Goal: Information Seeking & Learning: Learn about a topic

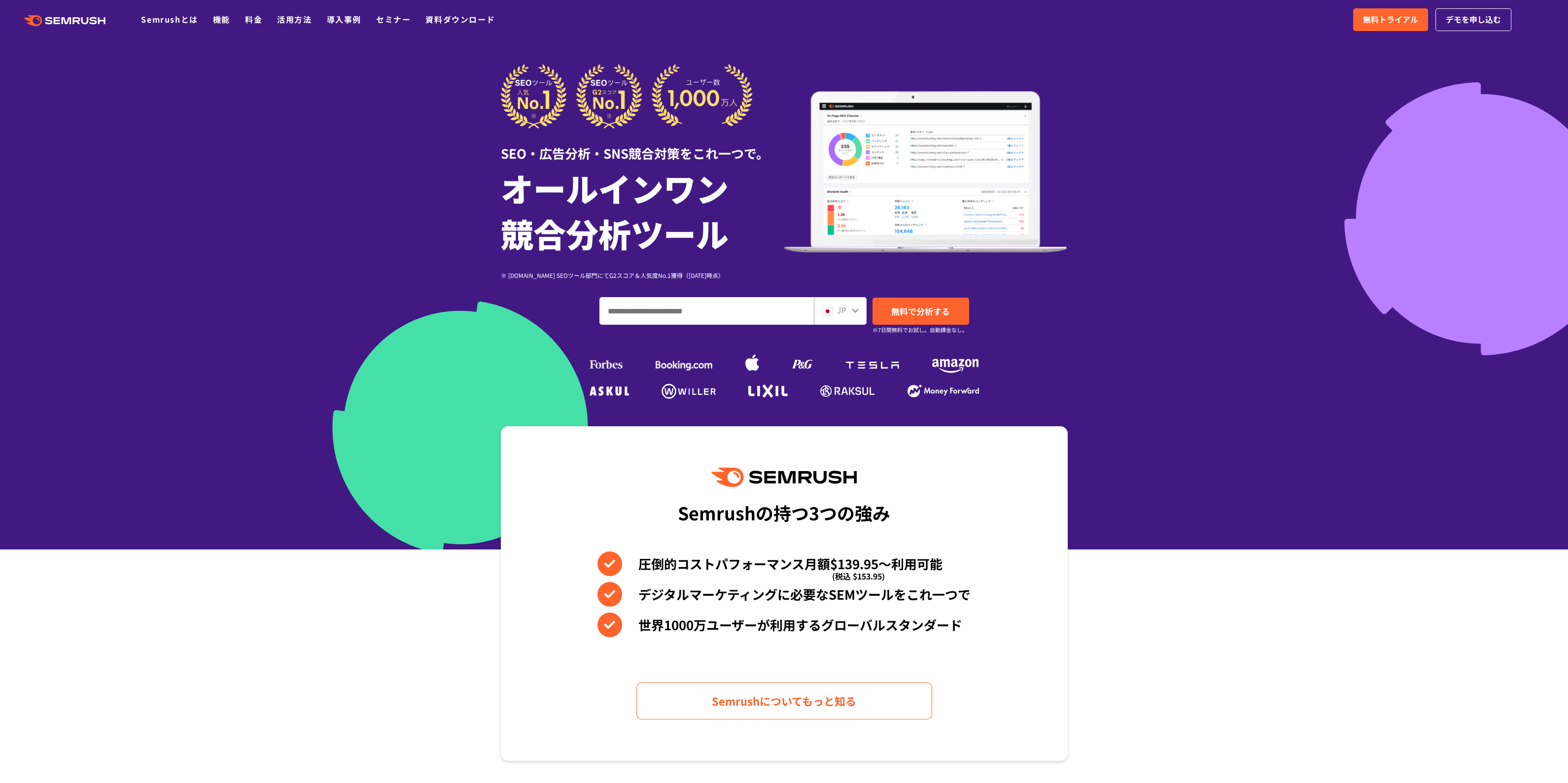
click at [328, 165] on div at bounding box center [784, 274] width 1568 height 549
click at [251, 18] on link "料金" at bounding box center [253, 19] width 17 height 12
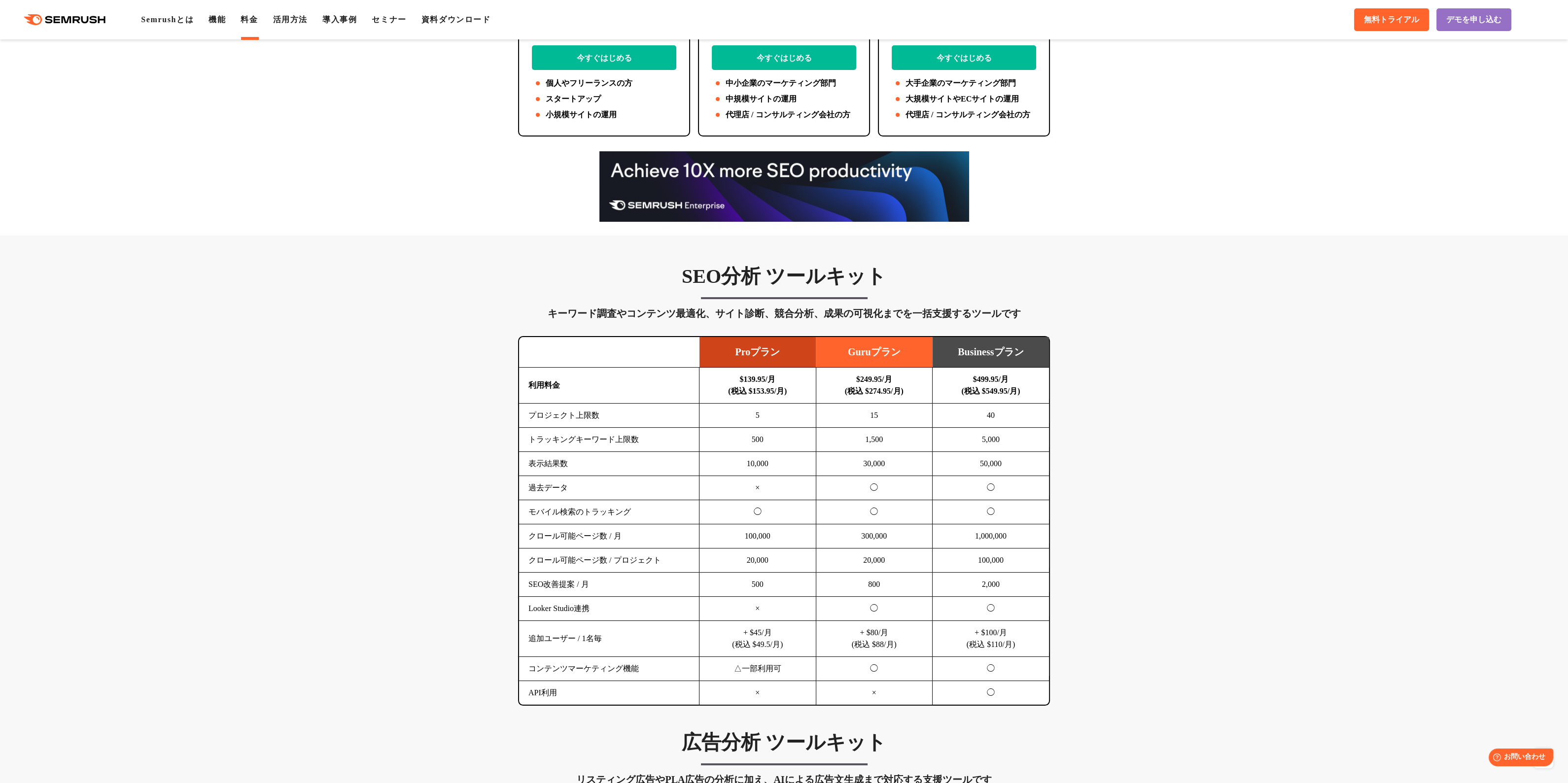
scroll to position [373, 0]
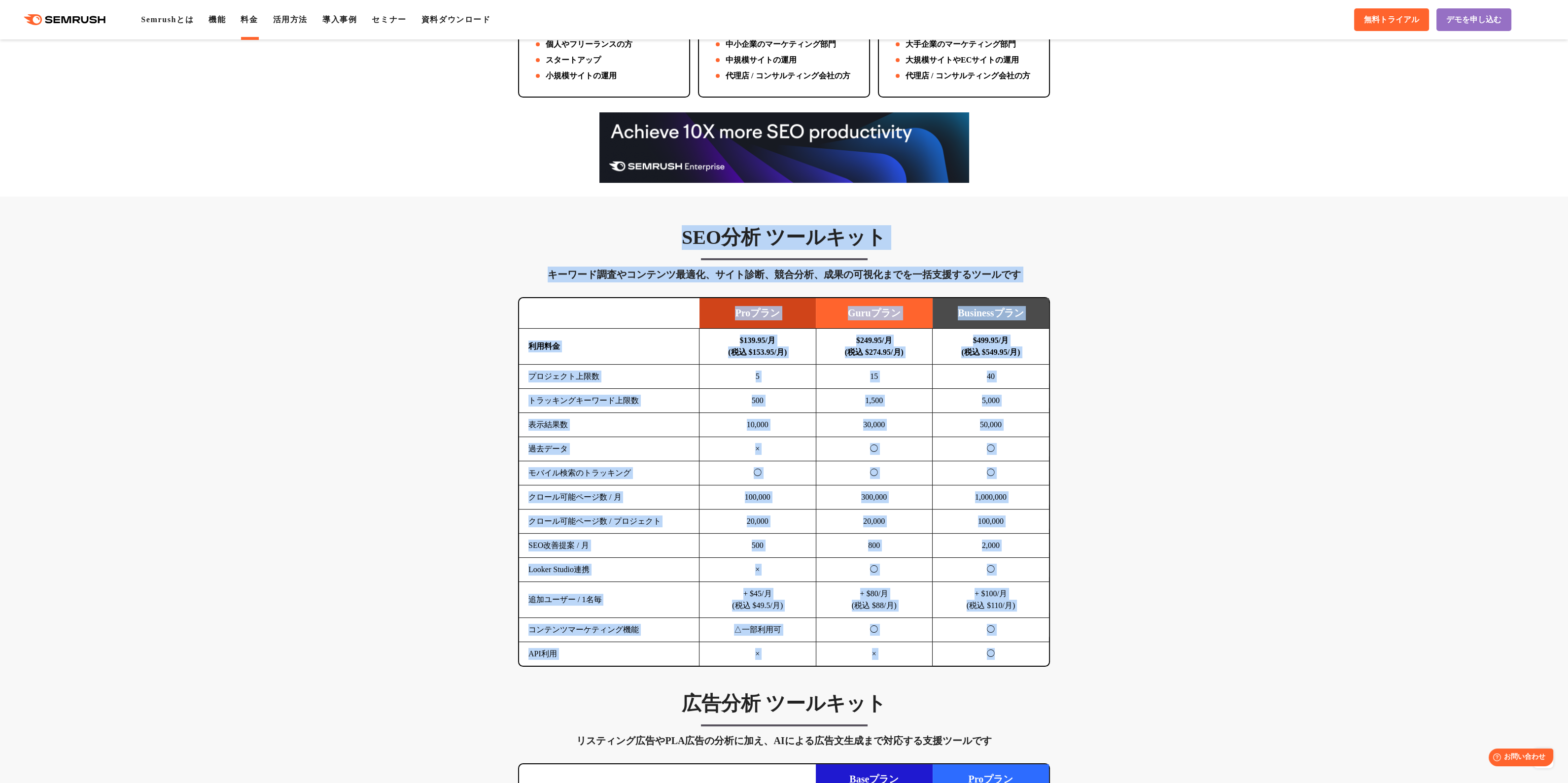
drag, startPoint x: 513, startPoint y: 240, endPoint x: 1003, endPoint y: 648, distance: 637.6
click at [1003, 648] on div "SEO分析 ツールキット キーワード調査やコンテンツ最適化、サイト診断、競合分析、成果の可視化までを一括支援するツールです 横にスワイプしてください Proプ…" at bounding box center [784, 446] width 551 height 442
copy div "LORem ipsumd sitametconsectet、adipi、elit、seddoeiusmodtemporin utlaboreetdo Magn…"
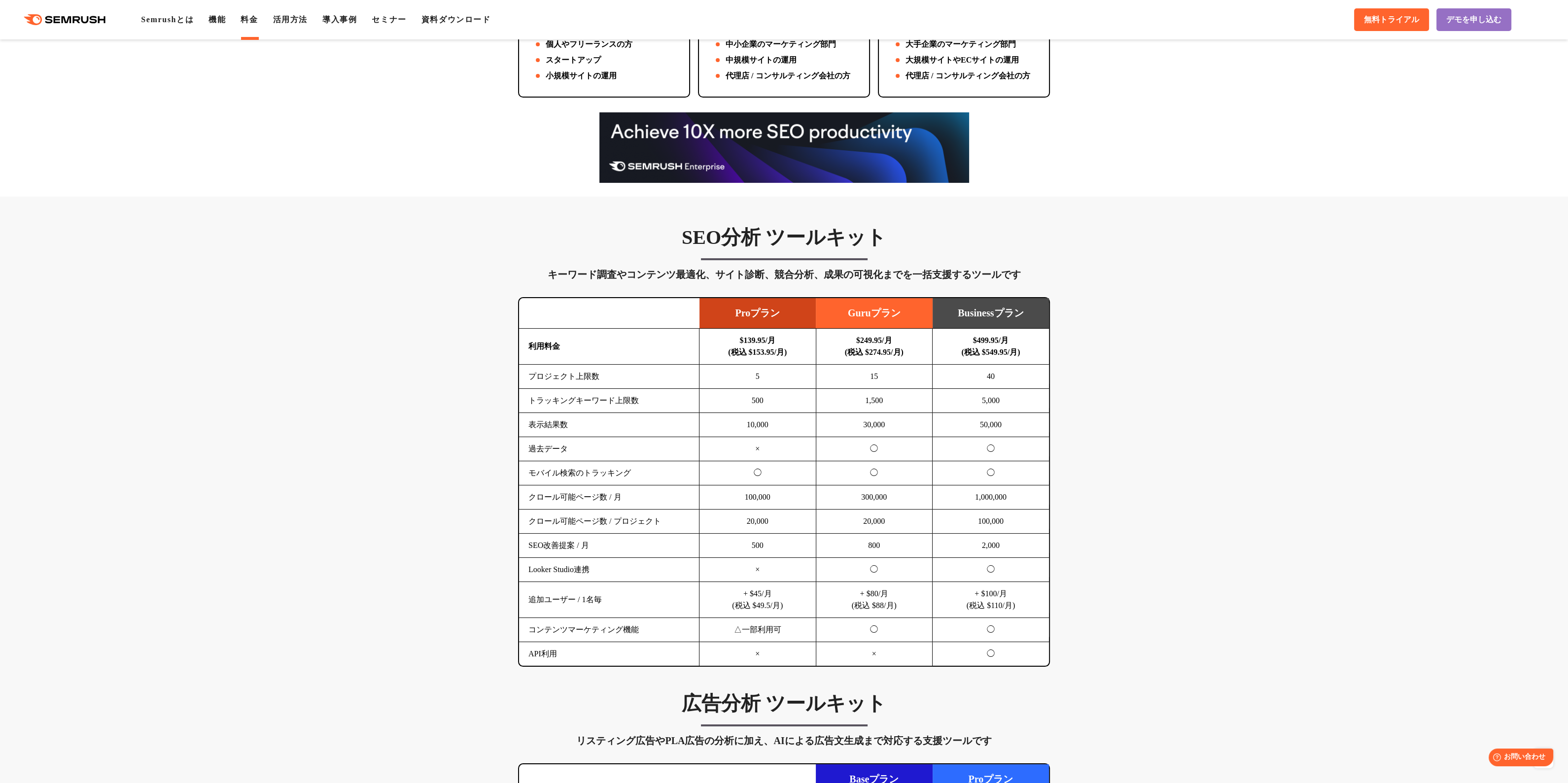
click at [382, 158] on div at bounding box center [784, 148] width 1568 height 71
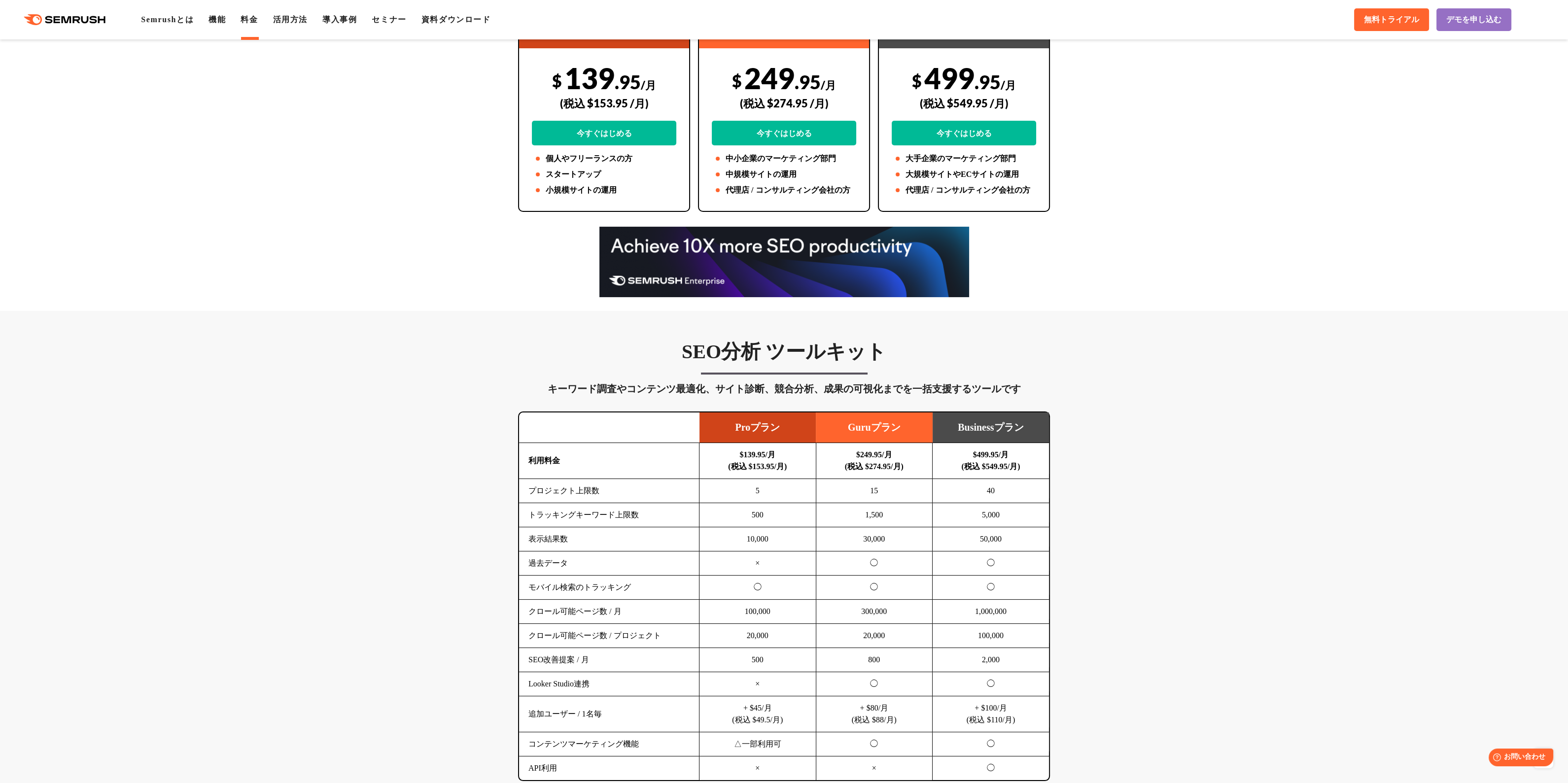
scroll to position [181, 0]
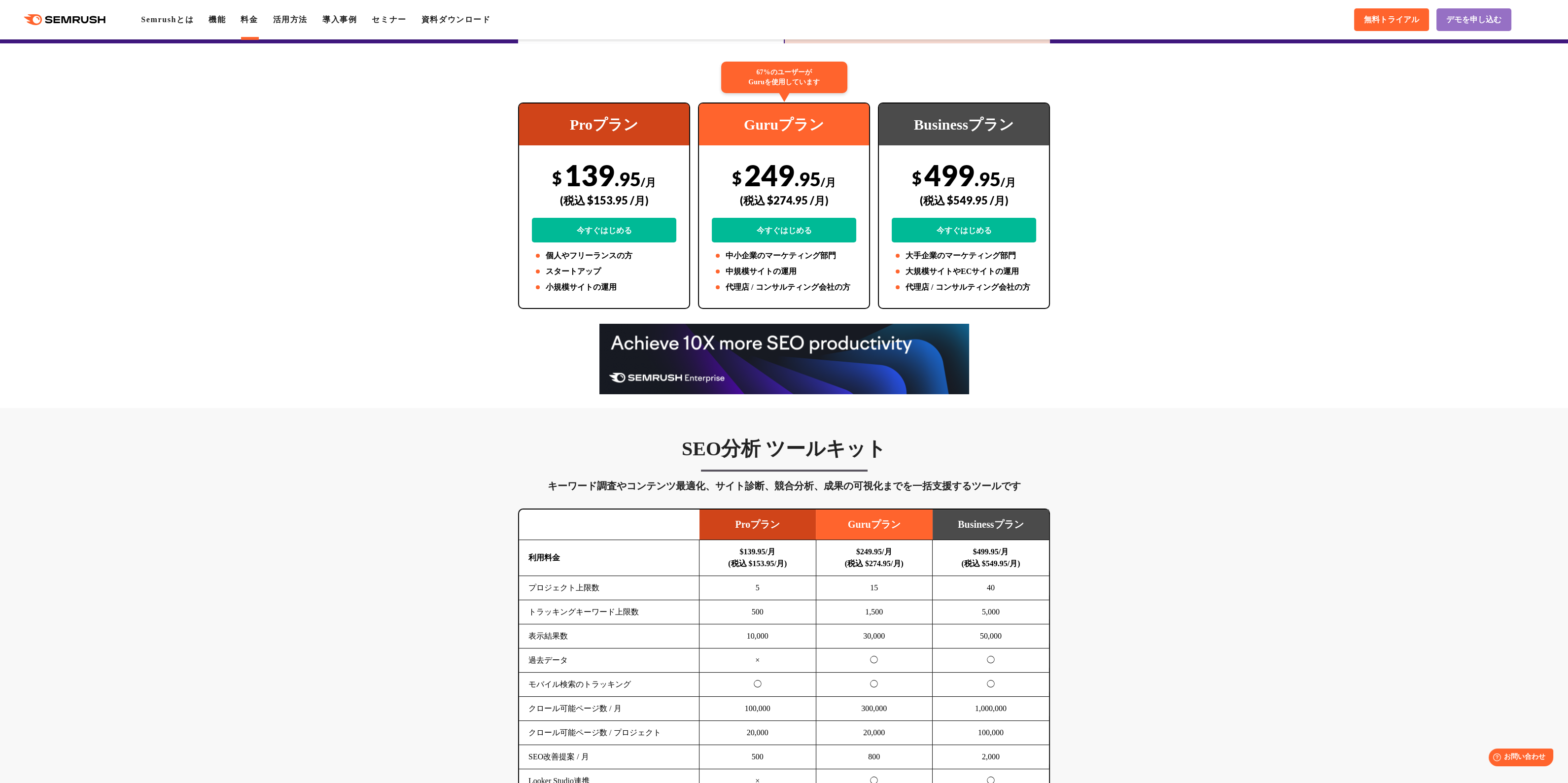
click at [351, 372] on div at bounding box center [784, 359] width 1568 height 71
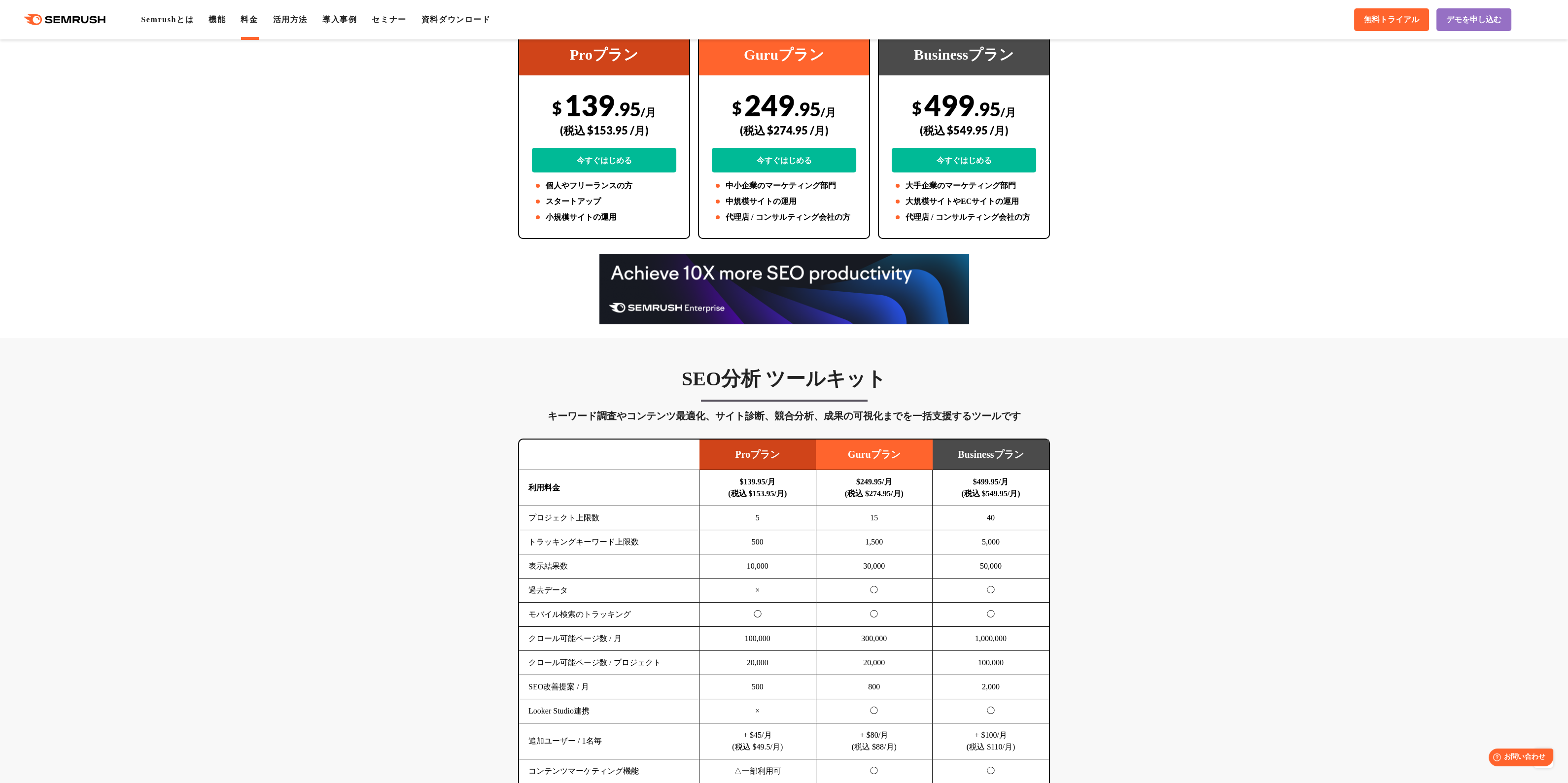
scroll to position [363, 0]
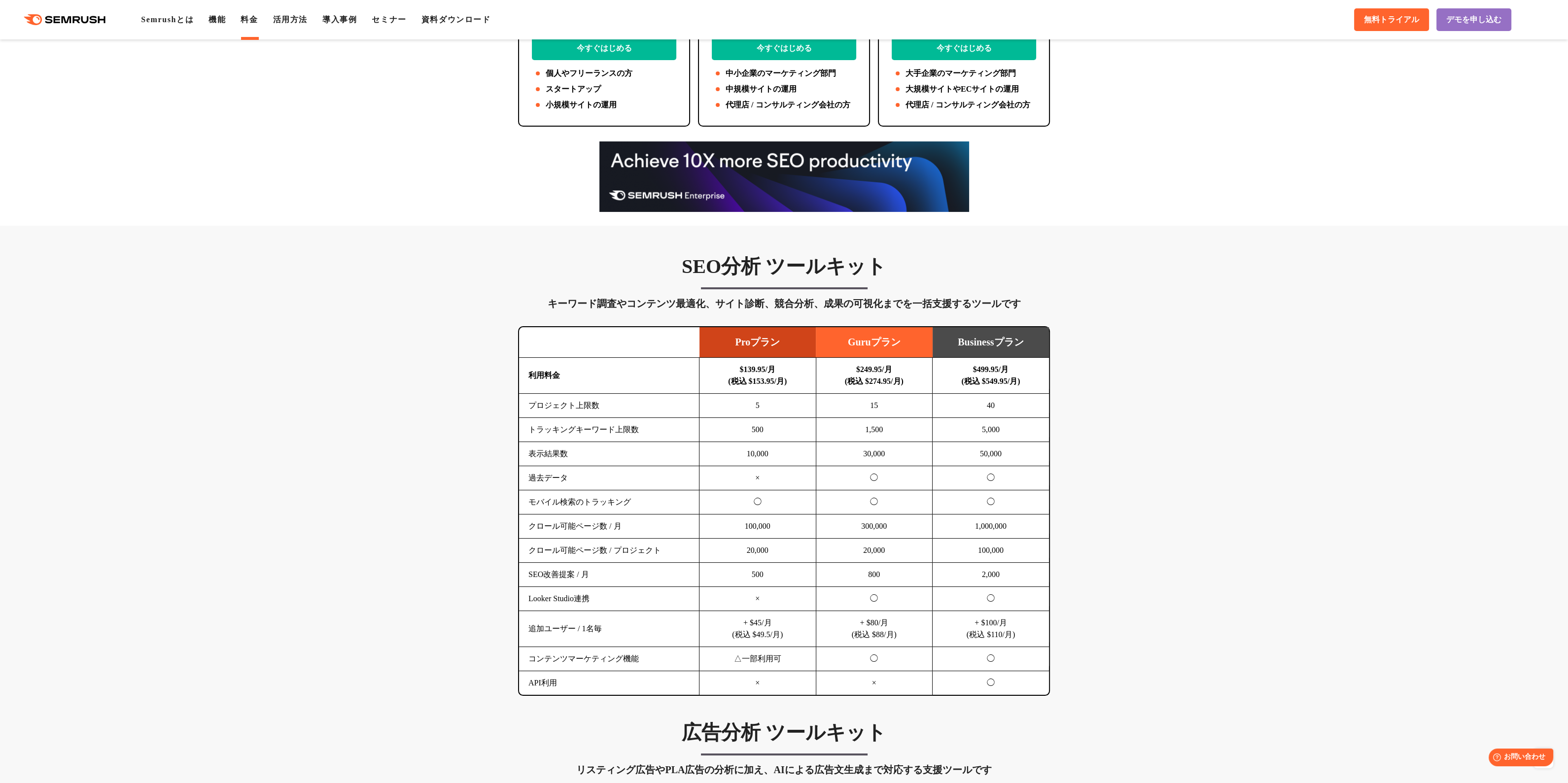
click at [516, 328] on div "SEO分析 ツールキット キーワード調査やコンテンツ最適化、サイト診断、競合分析、成果の可視化までを一括支援するツールです 横にスワイプしてください Proプ…" at bounding box center [784, 475] width 551 height 442
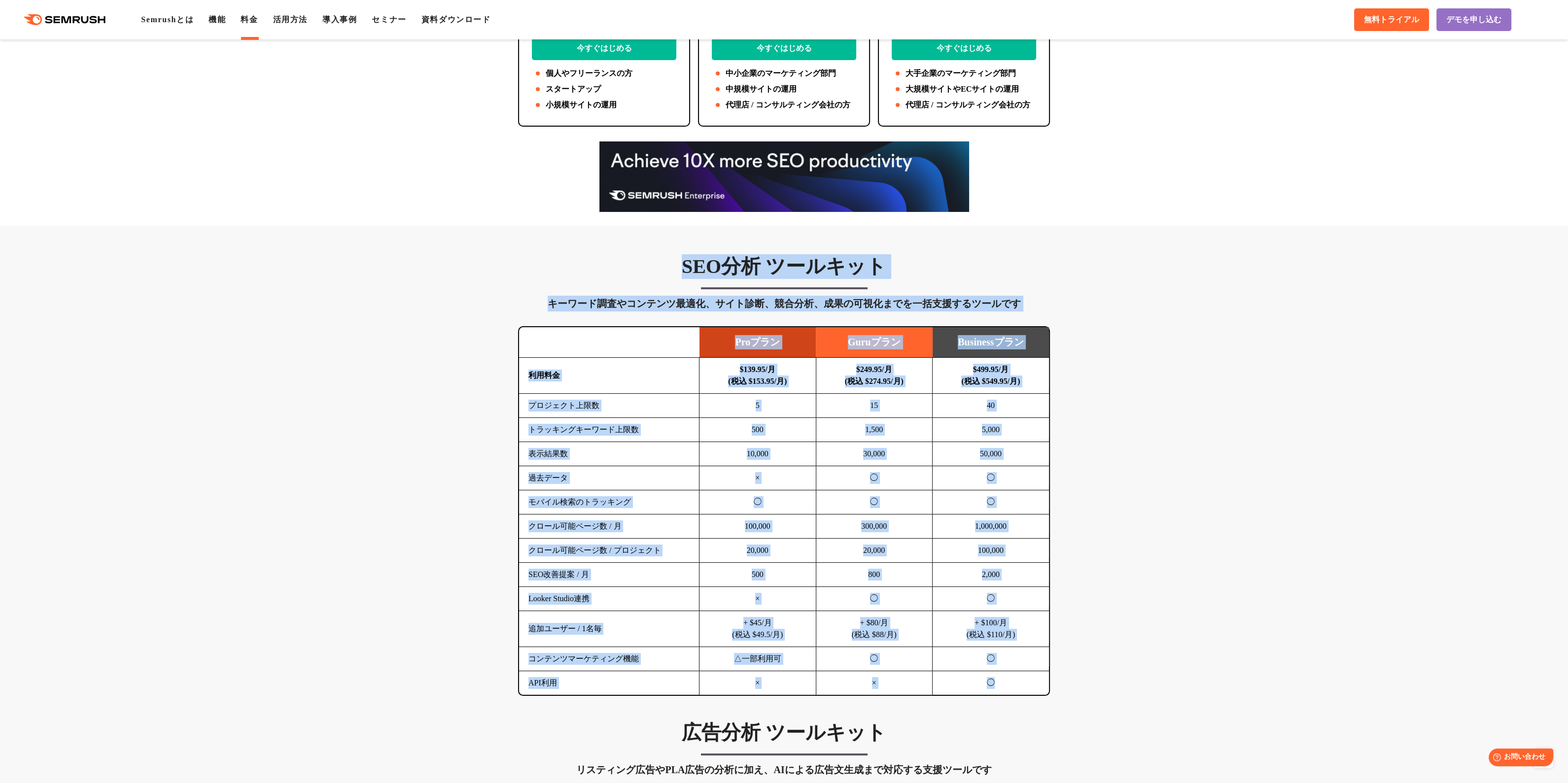
drag, startPoint x: 535, startPoint y: 265, endPoint x: 1009, endPoint y: 677, distance: 628.0
click at [1009, 677] on div "SEO分析 ツールキット キーワード調査やコンテンツ最適化、サイト診断、競合分析、成果の可視化までを一括支援するツールです 横にスワイプしてください Proプ…" at bounding box center [784, 475] width 551 height 442
copy div "LORem ipsumd sitametconsectet、adipi、elit、seddoeiusmodtemporin utlaboreetdo Magn…"
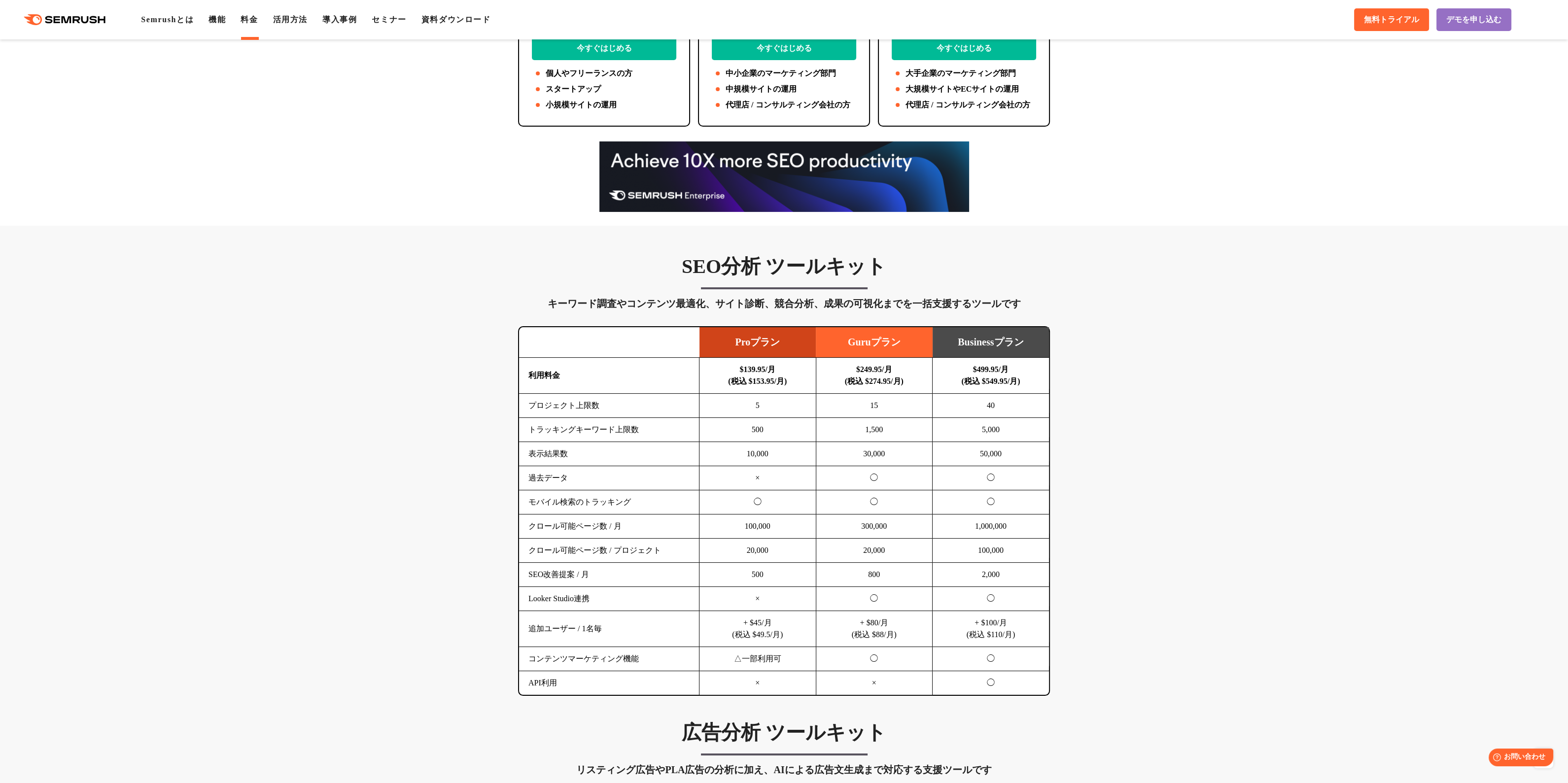
click at [559, 432] on td "トラッキングキーワード上限数" at bounding box center [609, 430] width 180 height 24
click at [589, 431] on td "トラッキングキーワード上限数" at bounding box center [609, 430] width 180 height 24
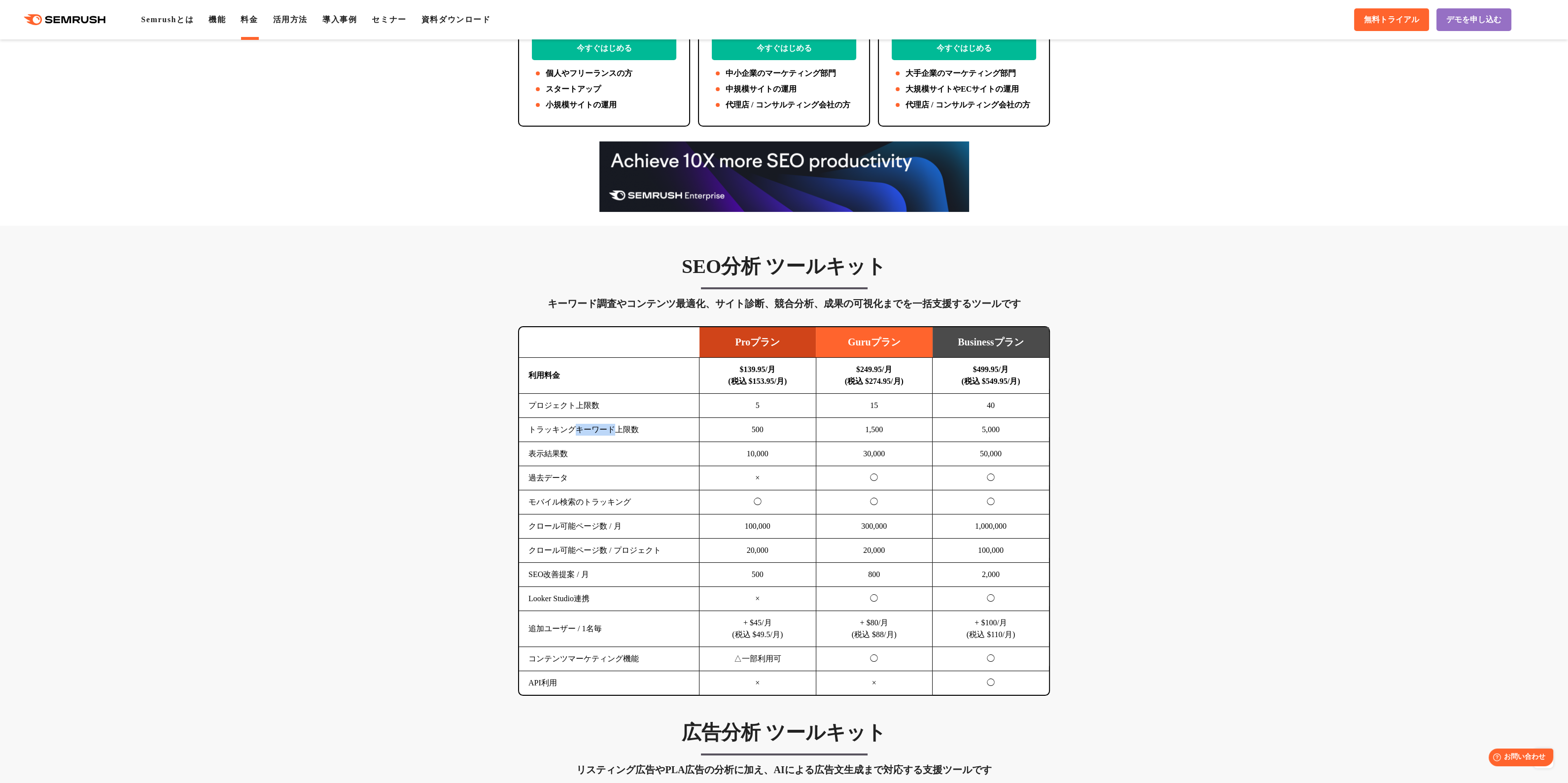
click at [589, 431] on td "トラッキングキーワード上限数" at bounding box center [609, 430] width 180 height 24
click at [638, 434] on td "トラッキングキーワード上限数" at bounding box center [609, 430] width 180 height 24
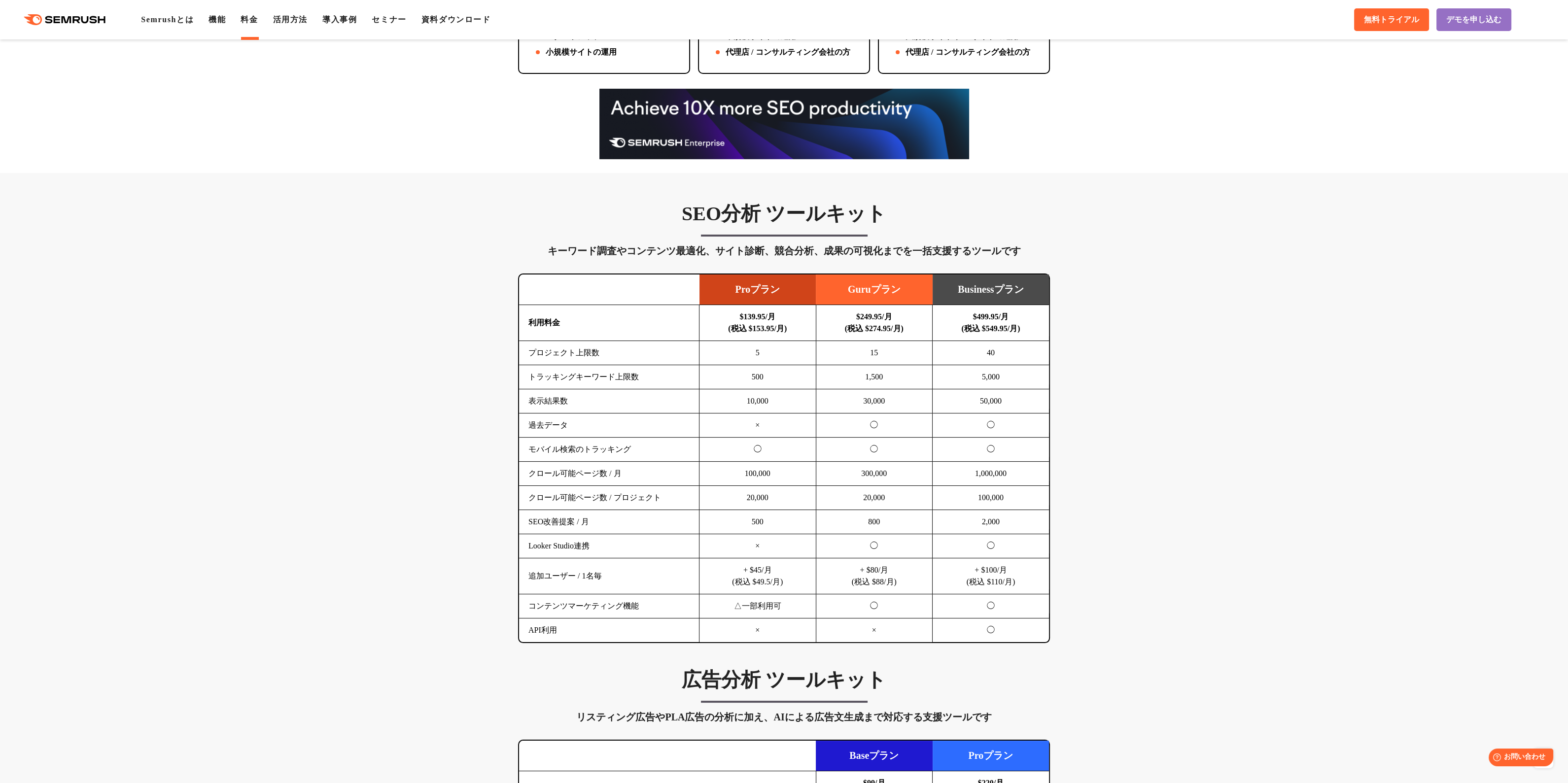
scroll to position [416, 0]
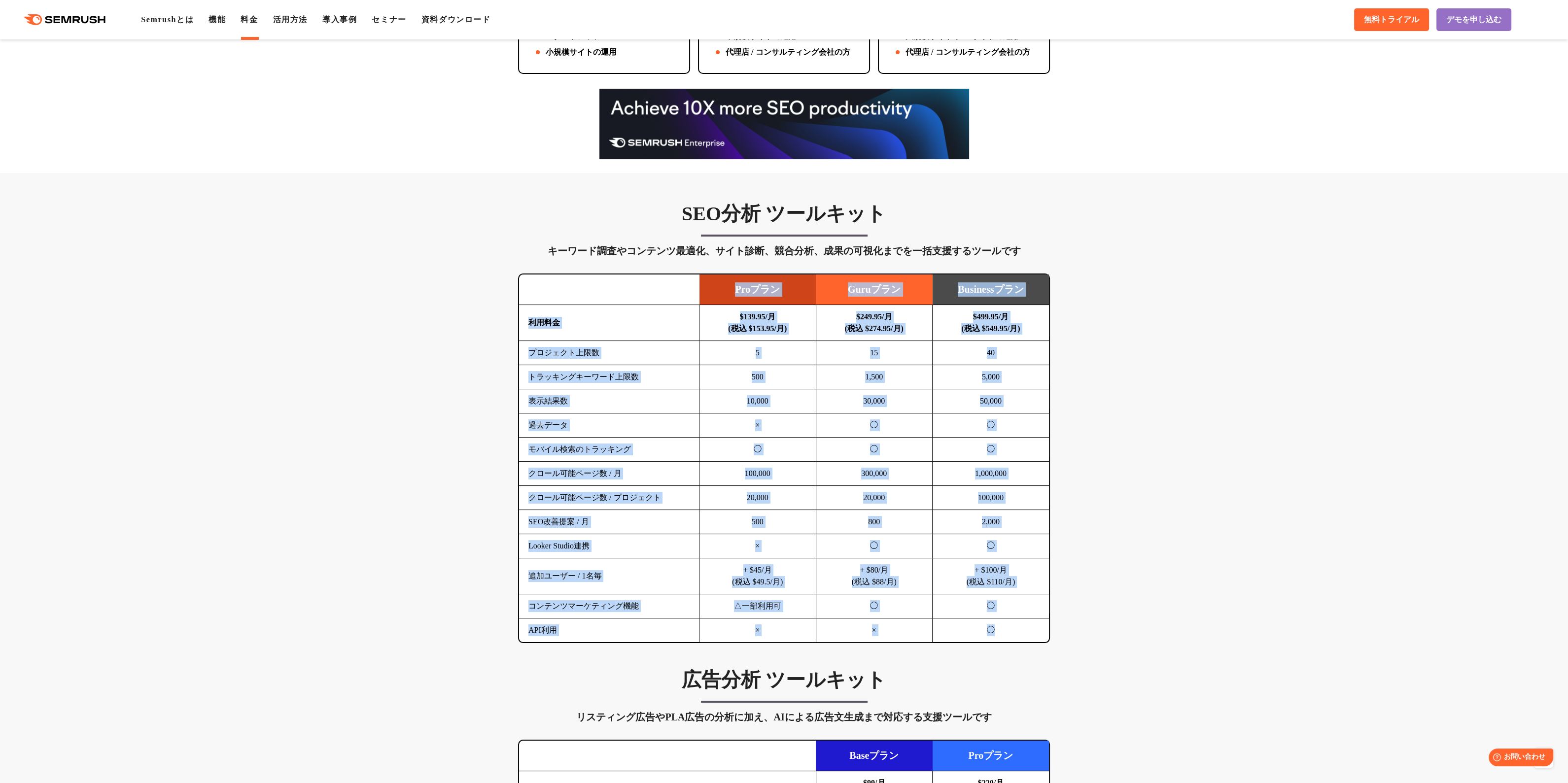
drag, startPoint x: 525, startPoint y: 282, endPoint x: 1027, endPoint y: 632, distance: 612.0
click at [1027, 632] on table "Proプラン Guruプラン Businessプラン 利用料金 $139.95/月 (税込 $153.95/月) $249.95/月 (税込 $274.95/…" at bounding box center [784, 458] width 530 height 367
copy table "Loremi Dolorsi Ametconsect adip $158.16/e (se $787.09/d) $623.31/e (te $107.56/…"
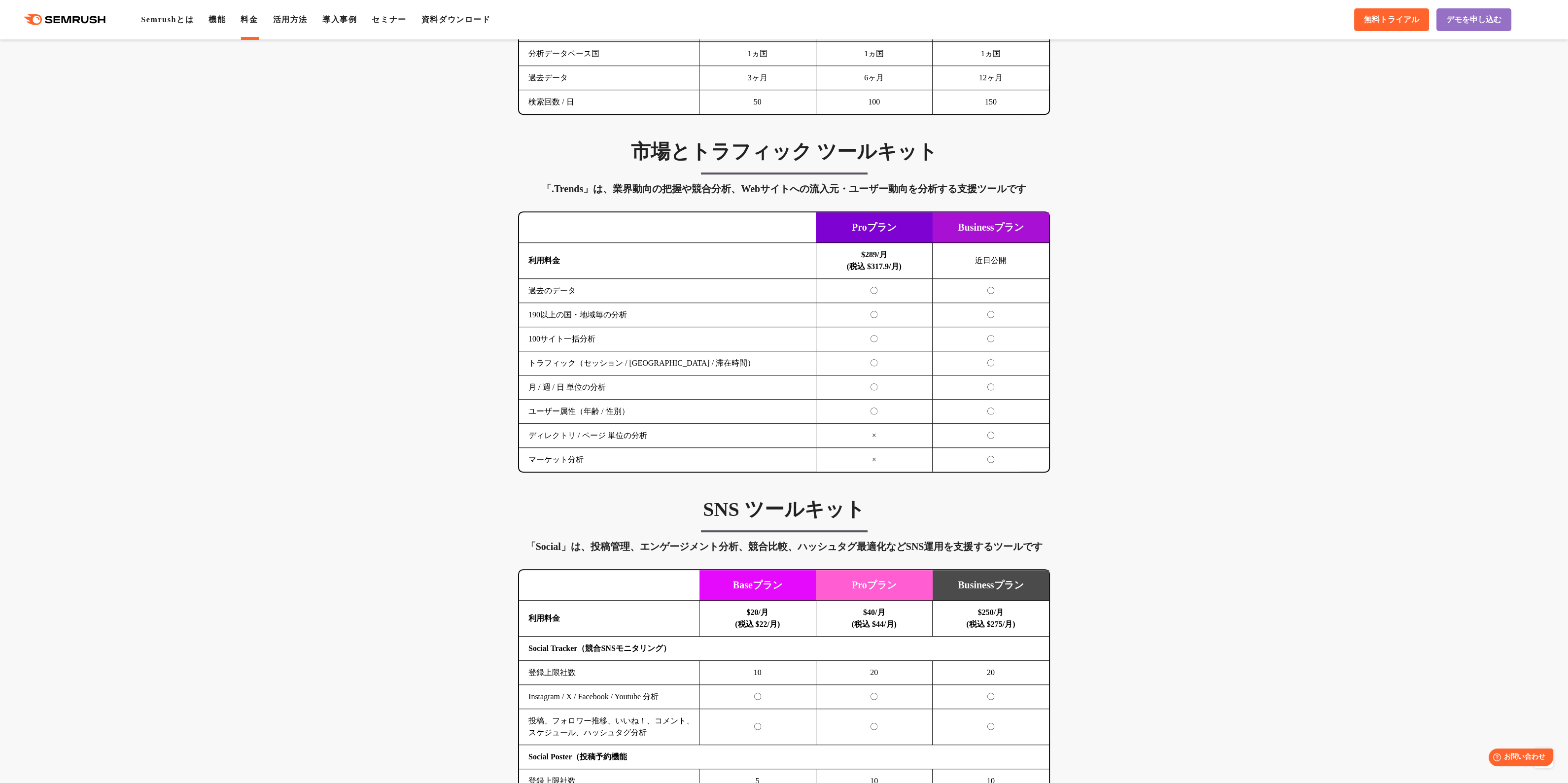
scroll to position [1512, 0]
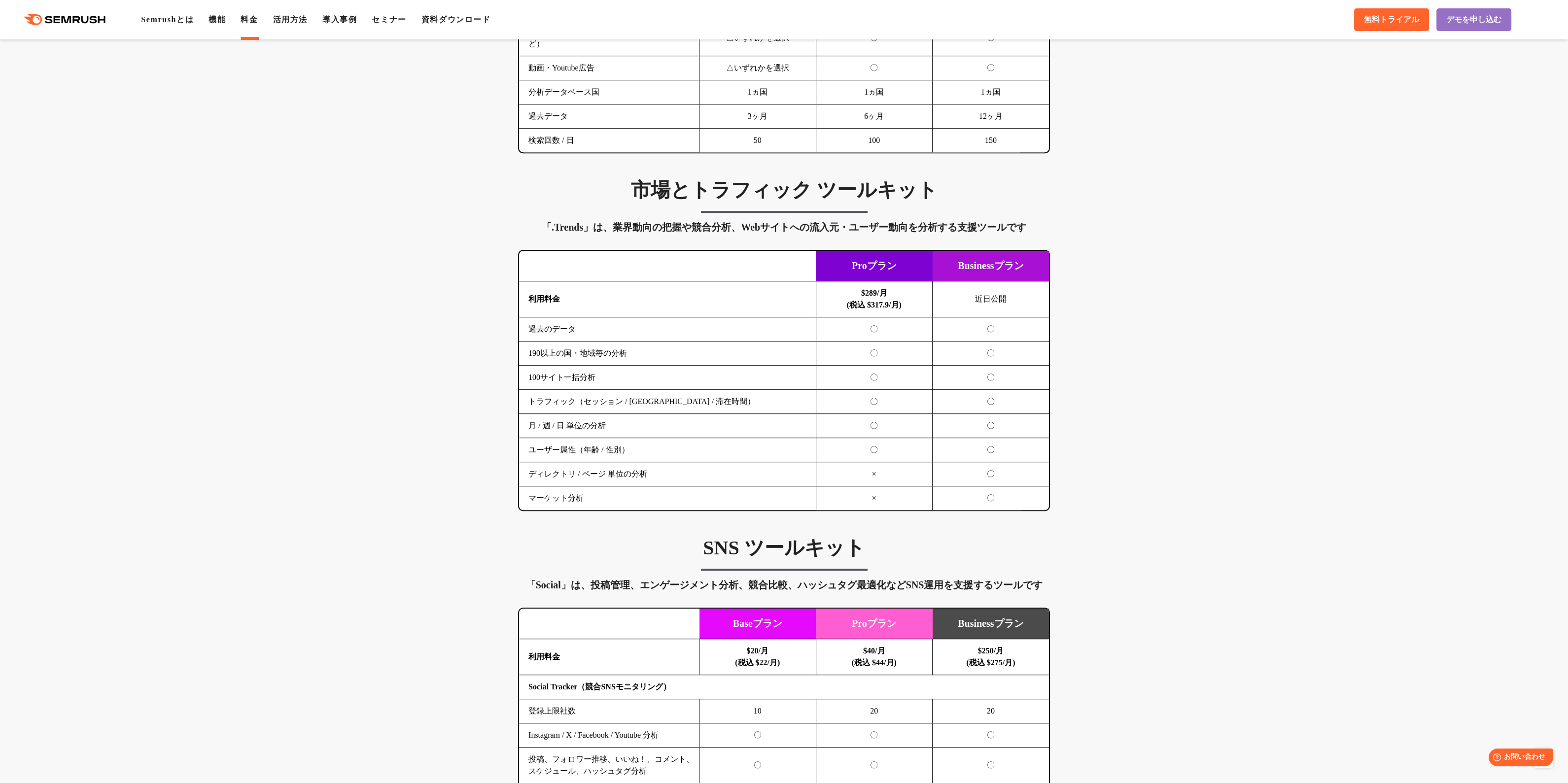
click at [419, 343] on div "SEO分析 ツールキット キーワード調査やコンテンツ最適化、サイト診断、競合分析、成果の可視化までを一括支援するツールです 横にスワイプしてください Proプ…" at bounding box center [784, 165] width 1568 height 2177
click at [508, 393] on div "市場とトラフィック ツールキット 「.Trends」は、業界動向の把握や競合分析、Webサイトへの流入元・ユーザー動向を分析する支援ツールです 横にスワイプし…" at bounding box center [784, 344] width 551 height 333
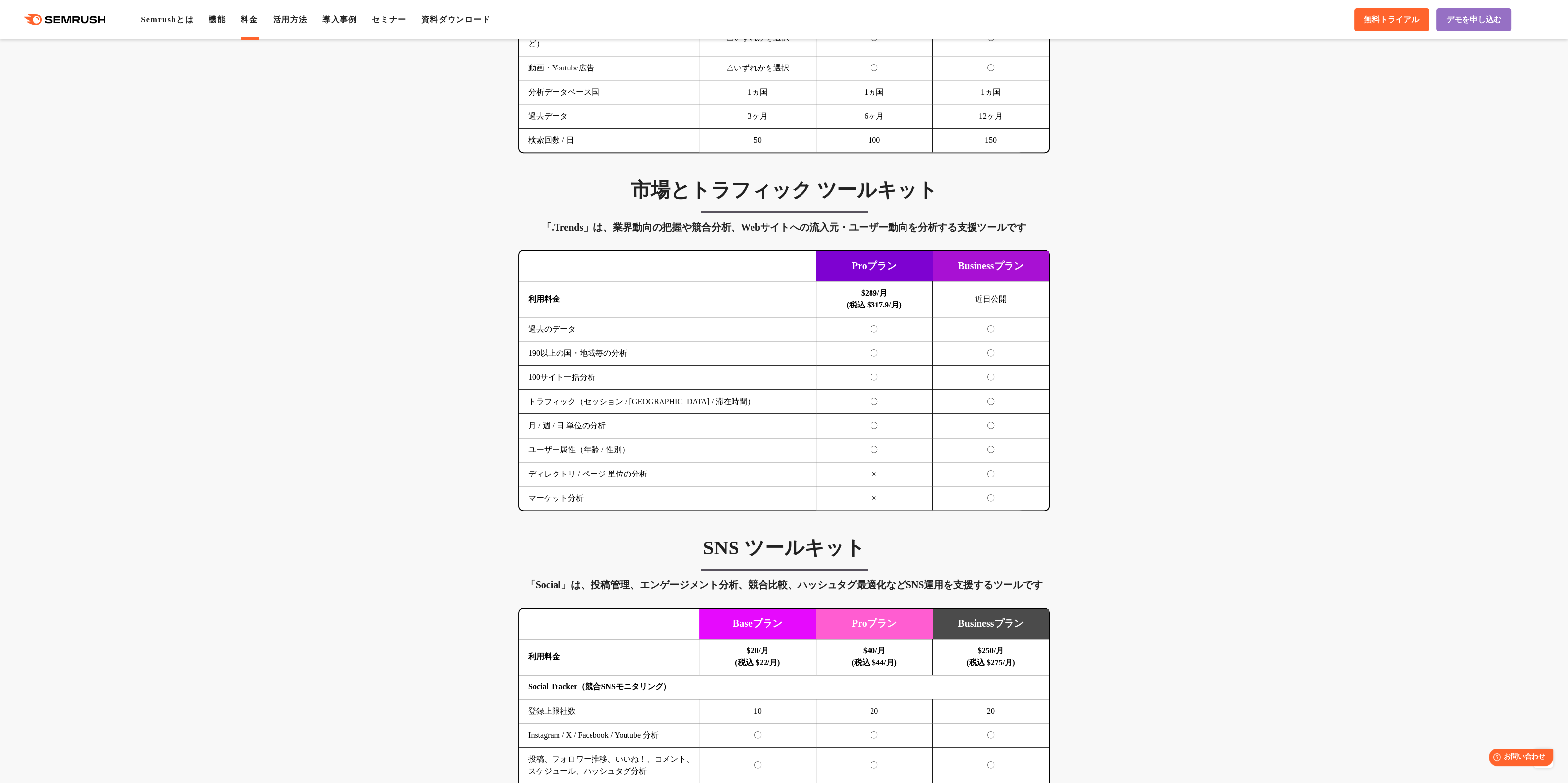
click at [507, 407] on div "SEO分析 ツールキット キーワード調査やコンテンツ最適化、サイト診断、競合分析、成果の可視化までを一括支援するツールです 横にスワイプしてください Proプ…" at bounding box center [784, 165] width 1568 height 2177
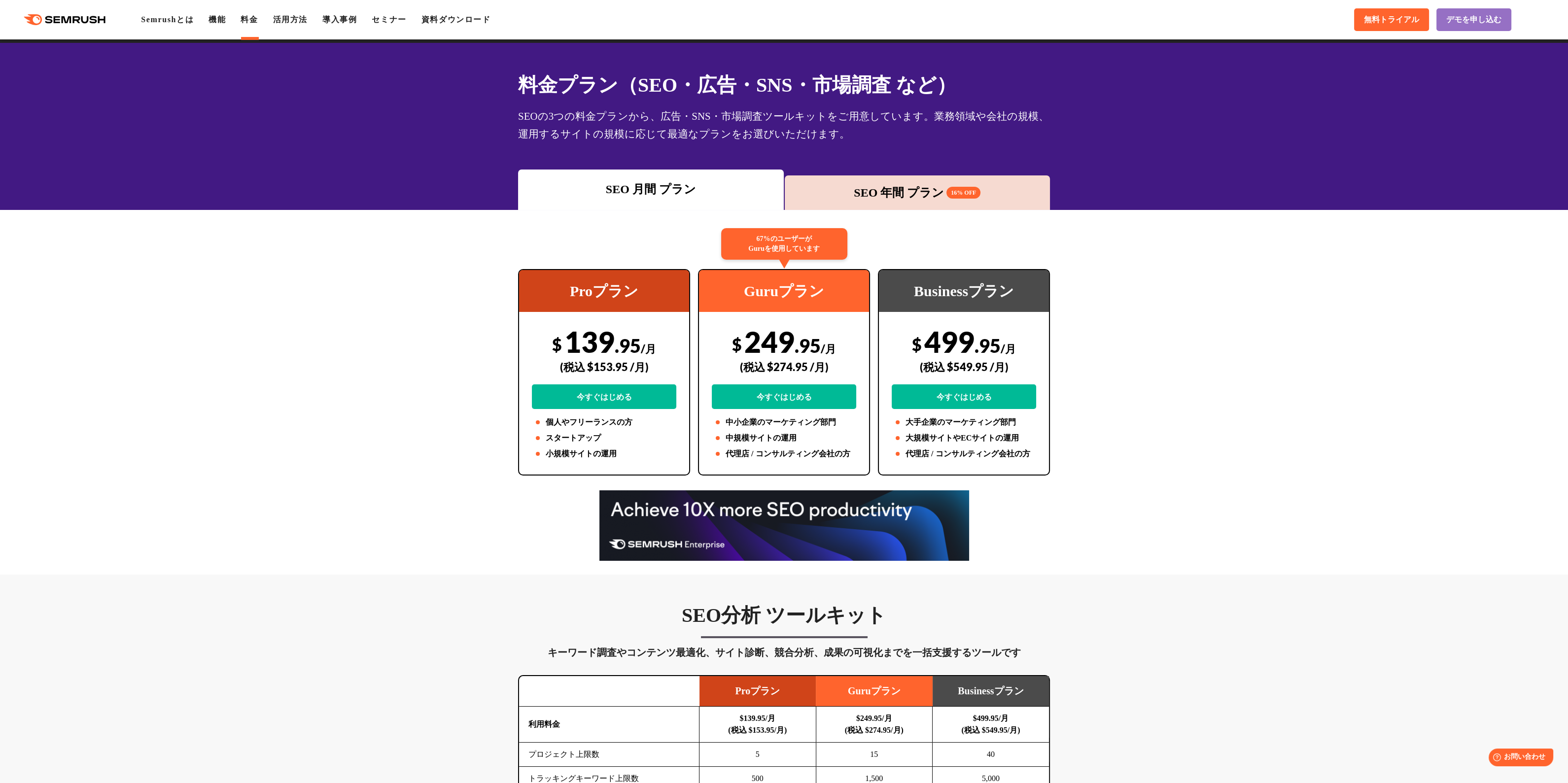
scroll to position [0, 0]
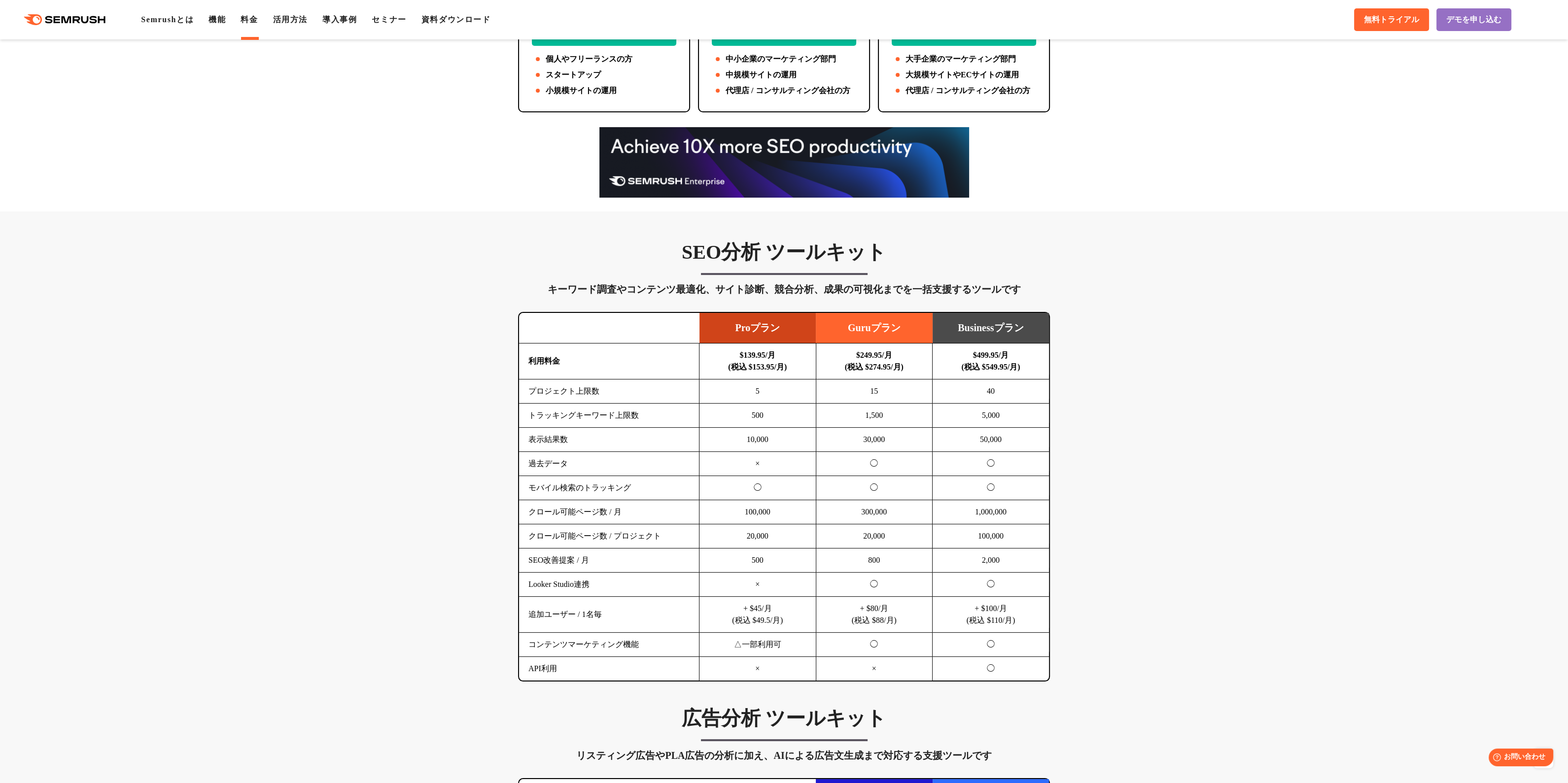
scroll to position [378, 0]
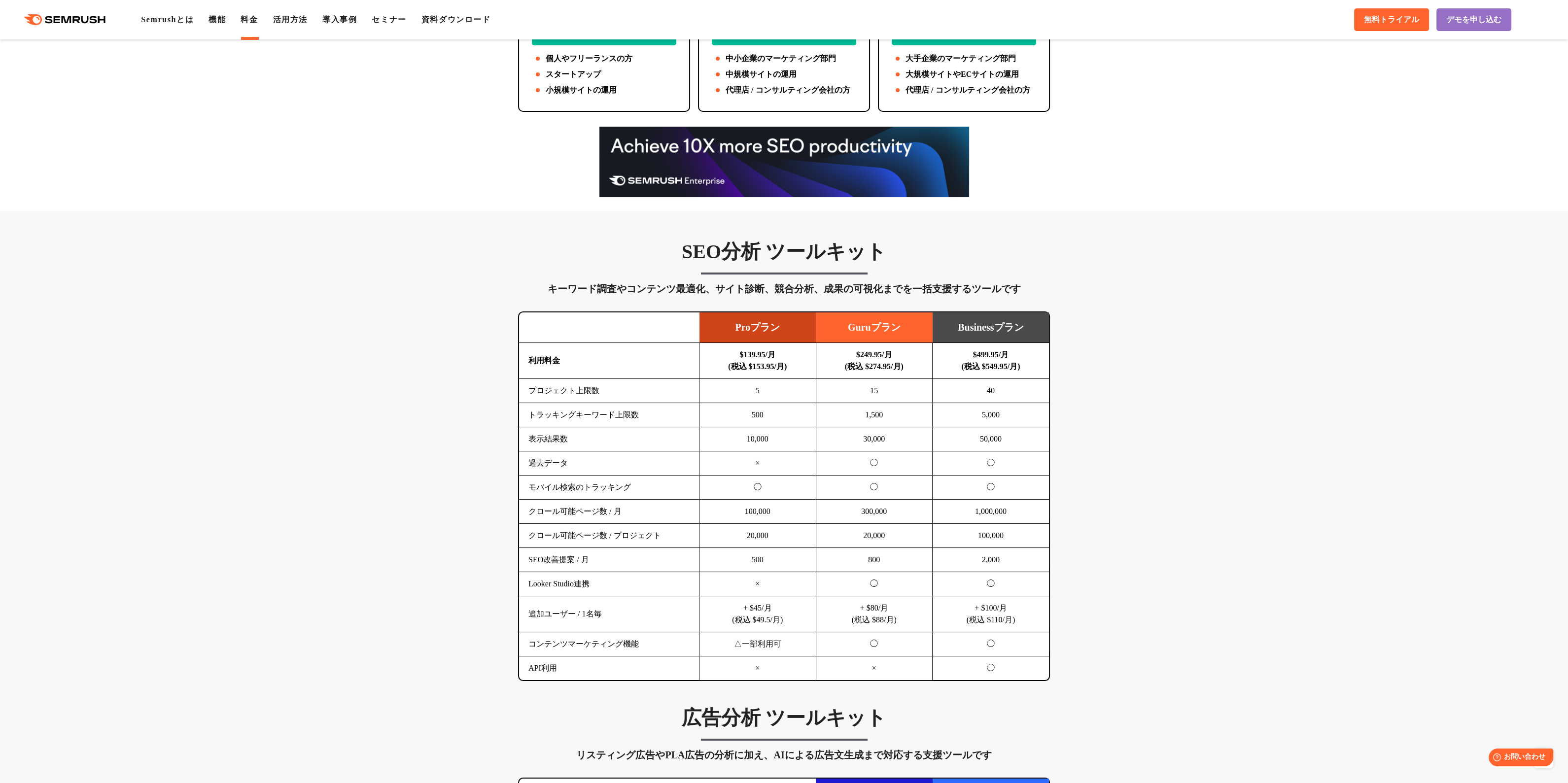
click at [572, 388] on td "プロジェクト上限数" at bounding box center [609, 391] width 180 height 24
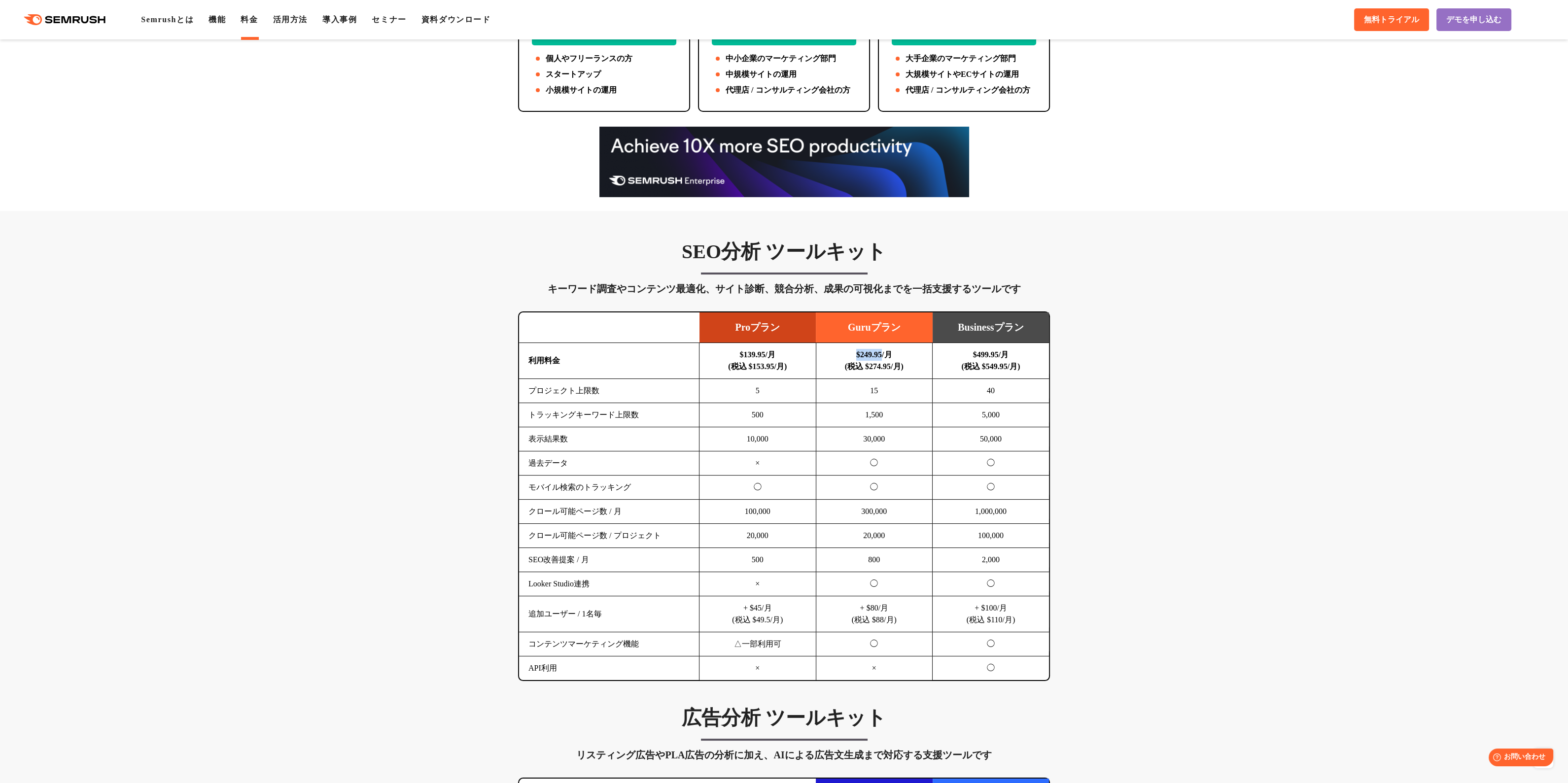
drag, startPoint x: 883, startPoint y: 357, endPoint x: 854, endPoint y: 355, distance: 29.1
click at [854, 355] on b "$249.95/月 (税込 $274.95/月)" at bounding box center [874, 360] width 58 height 20
copy b "$249.95"
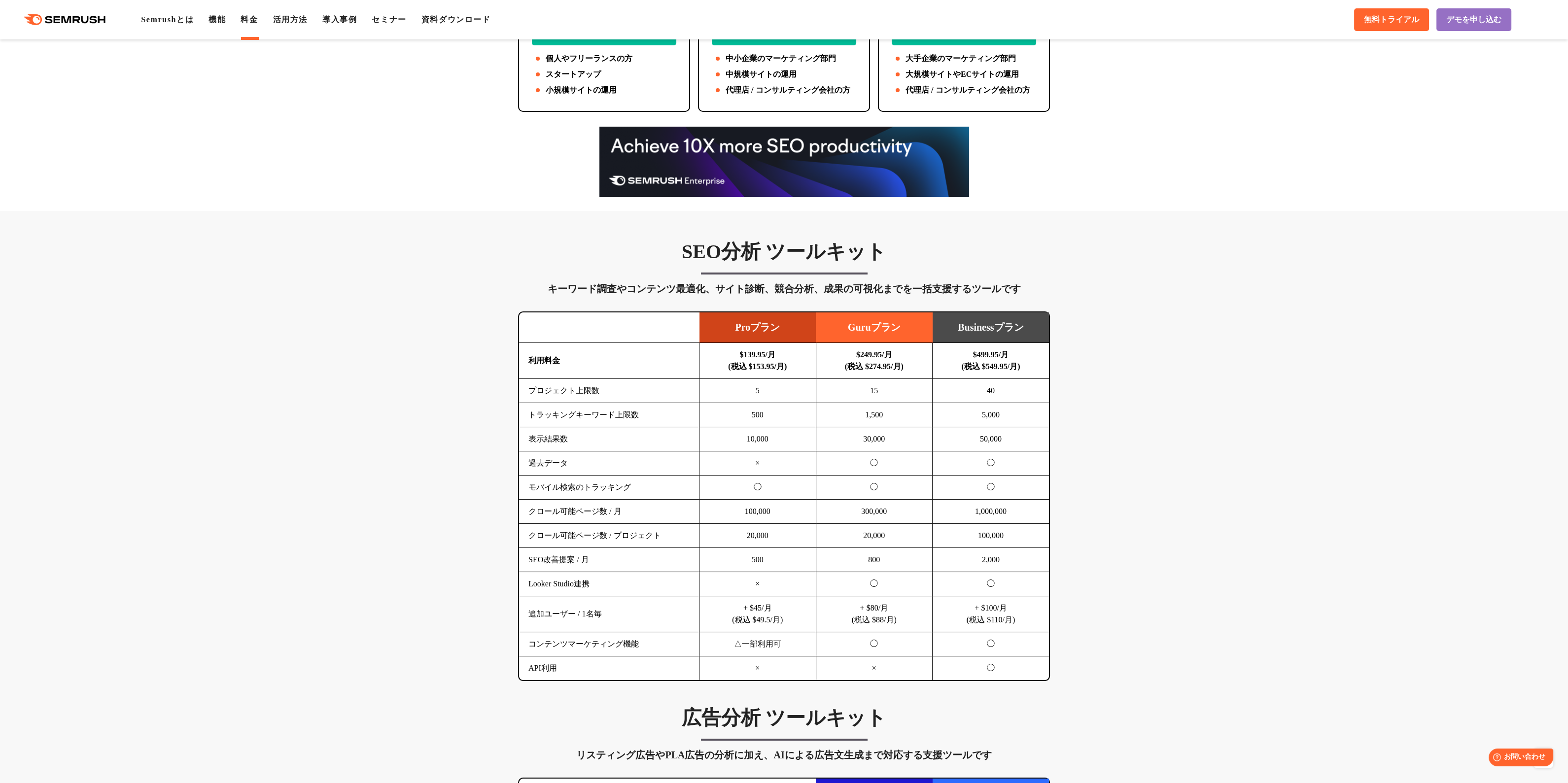
drag, startPoint x: 886, startPoint y: 355, endPoint x: 858, endPoint y: 357, distance: 28.1
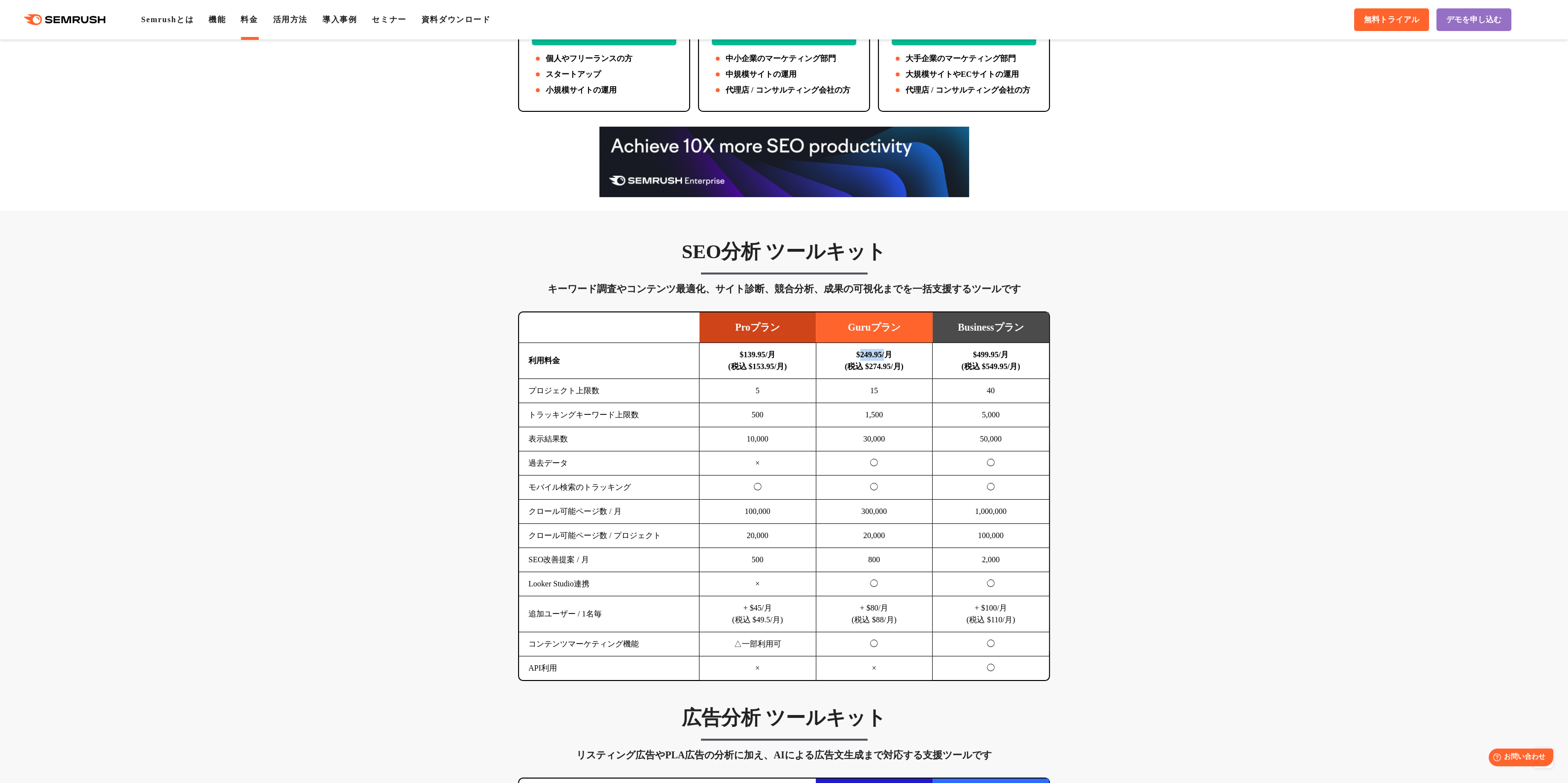
click at [858, 357] on b "$249.95/月 (税込 $274.95/月)" at bounding box center [874, 360] width 58 height 20
copy b "249.95/"
click at [855, 410] on td "1,500" at bounding box center [874, 415] width 117 height 24
click at [900, 414] on td "1,500" at bounding box center [874, 415] width 117 height 24
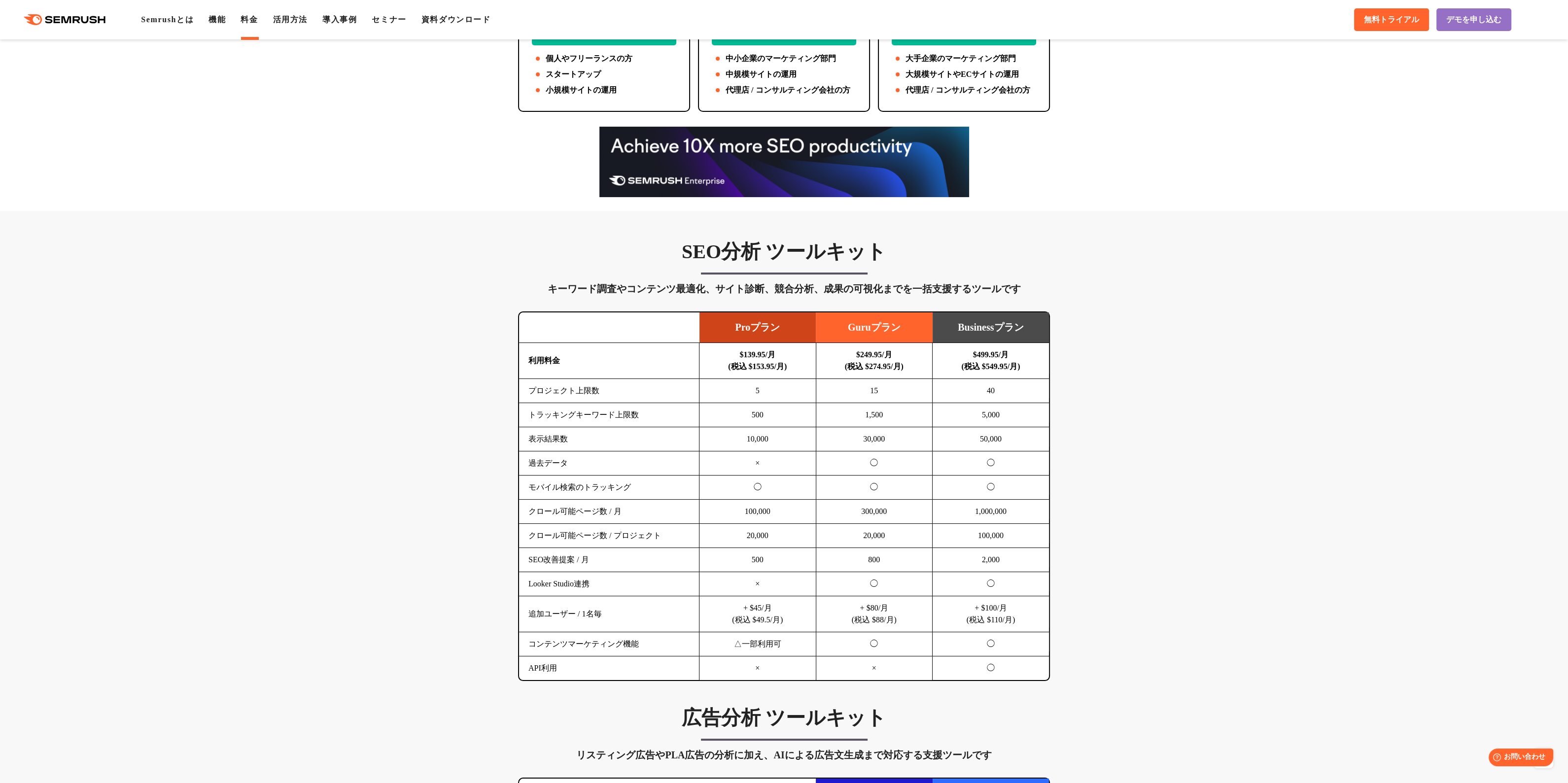
click at [900, 418] on td "1,500" at bounding box center [874, 415] width 117 height 24
click at [886, 447] on td "30,000" at bounding box center [874, 439] width 117 height 24
click at [897, 438] on td "30,000" at bounding box center [874, 439] width 117 height 24
click at [854, 350] on b "$249.95/月 (税込 $274.95/月)" at bounding box center [874, 360] width 58 height 20
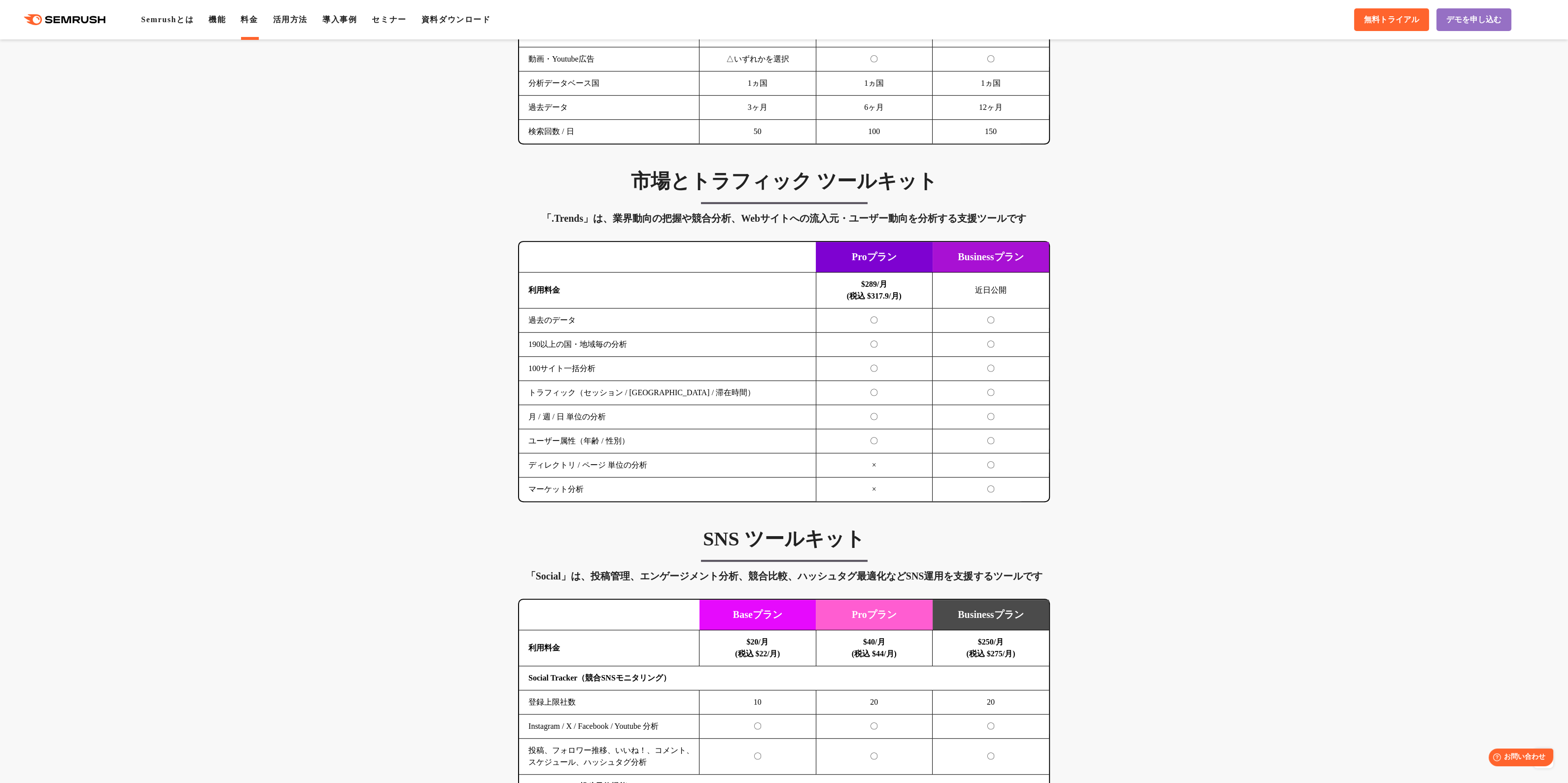
scroll to position [1522, 0]
click at [366, 347] on div "SEO分析 ツールキット キーワード調査やコンテンツ最適化、サイト診断、競合分析、成果の可視化までを一括支援するツールです 横にスワイプしてください Proプ…" at bounding box center [784, 155] width 1568 height 2177
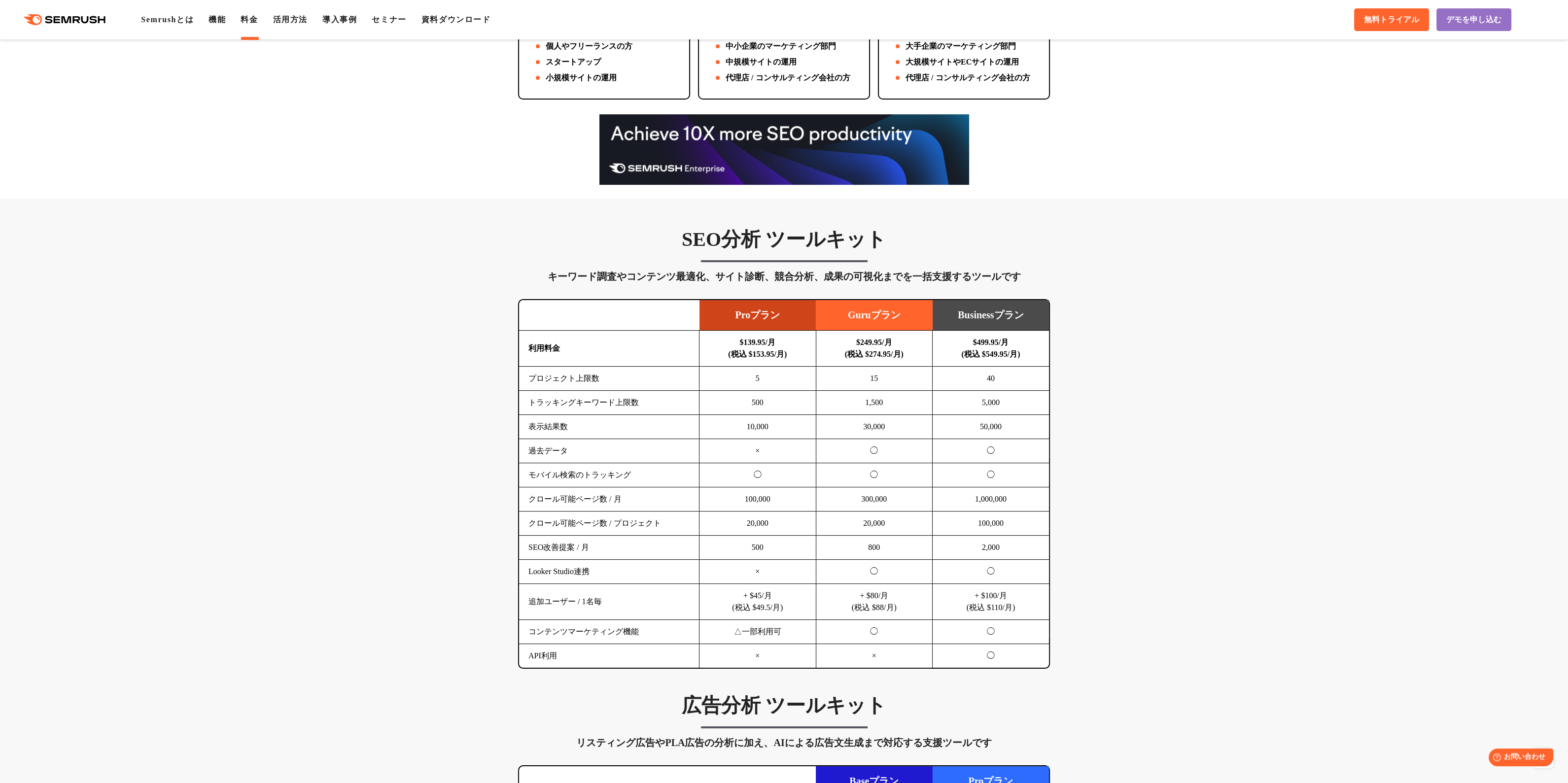
scroll to position [389, 0]
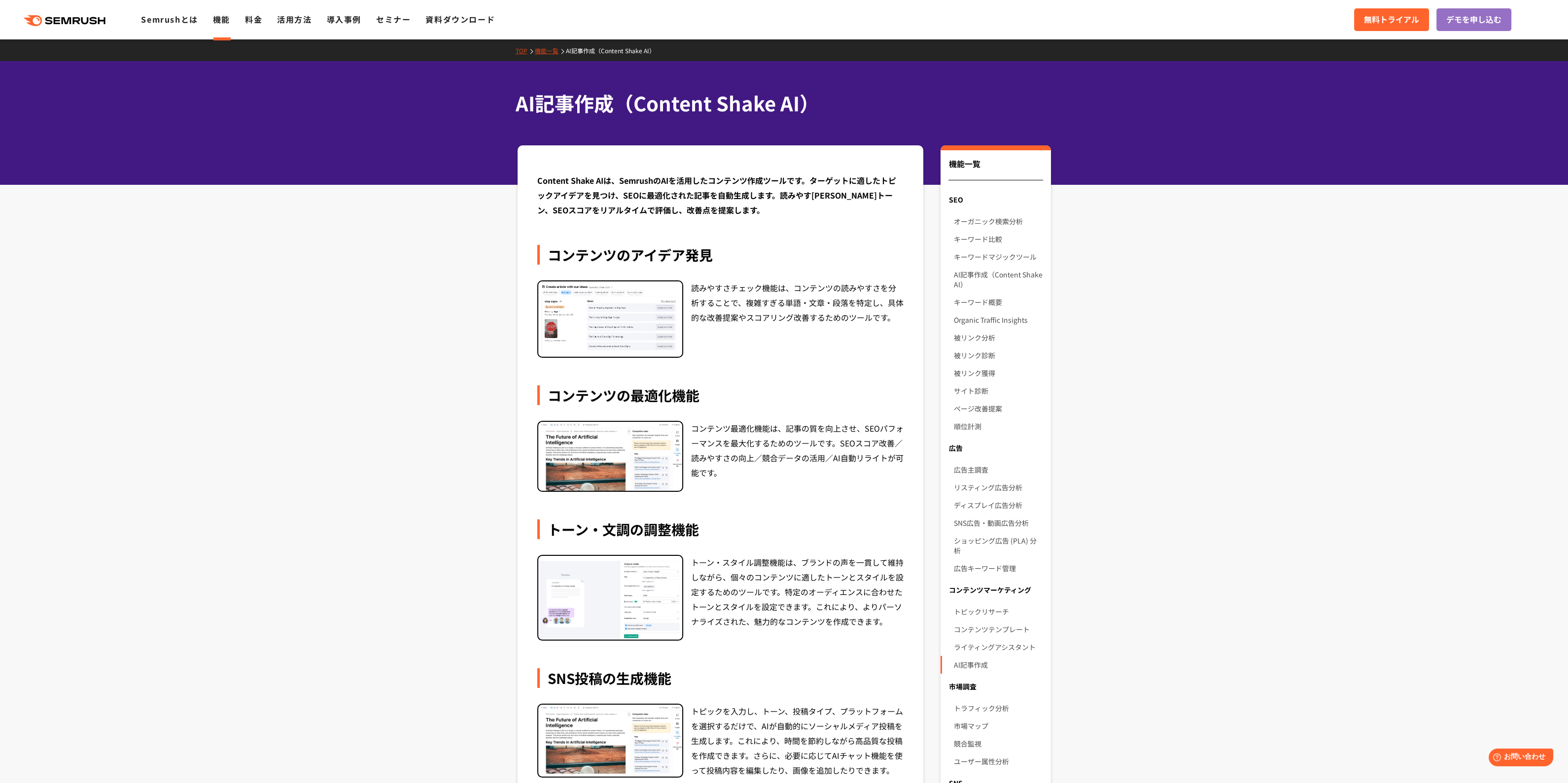
drag, startPoint x: 0, startPoint y: 0, endPoint x: 394, endPoint y: 439, distance: 589.9
click at [394, 439] on section "Content Shake AIは、SemrushのAIを活用したコンテンツ作成ツールです。ターゲットに適したトピックアイデアを見つけ、SEOに最適化された記…" at bounding box center [784, 611] width 1568 height 931
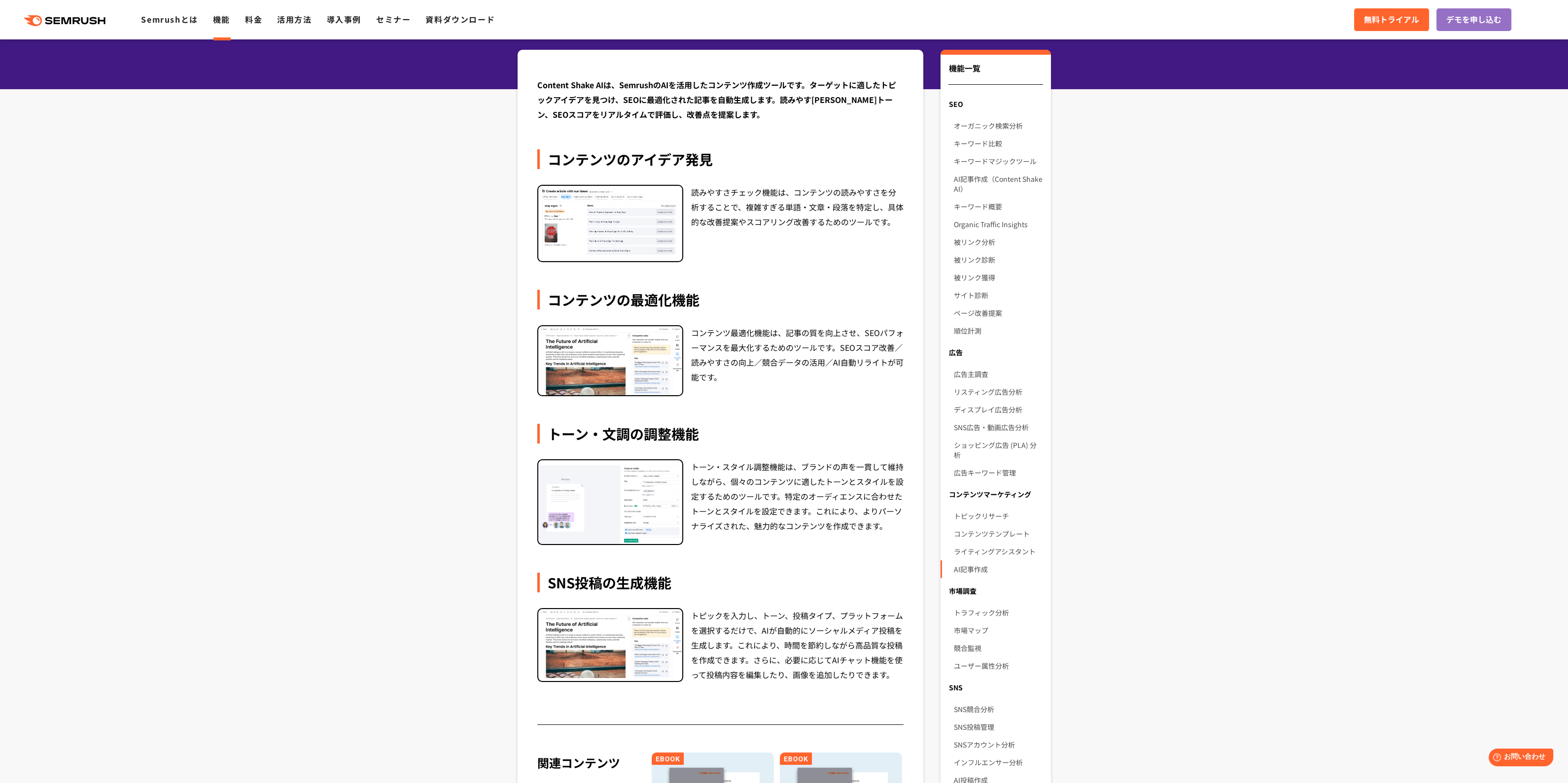
click at [416, 472] on section "Content Shake AIは、SemrushのAIを活用したコンテンツ作成ツールです。ターゲットに適したトピックアイデアを見つけ、SEOに最適化された記…" at bounding box center [784, 515] width 1568 height 931
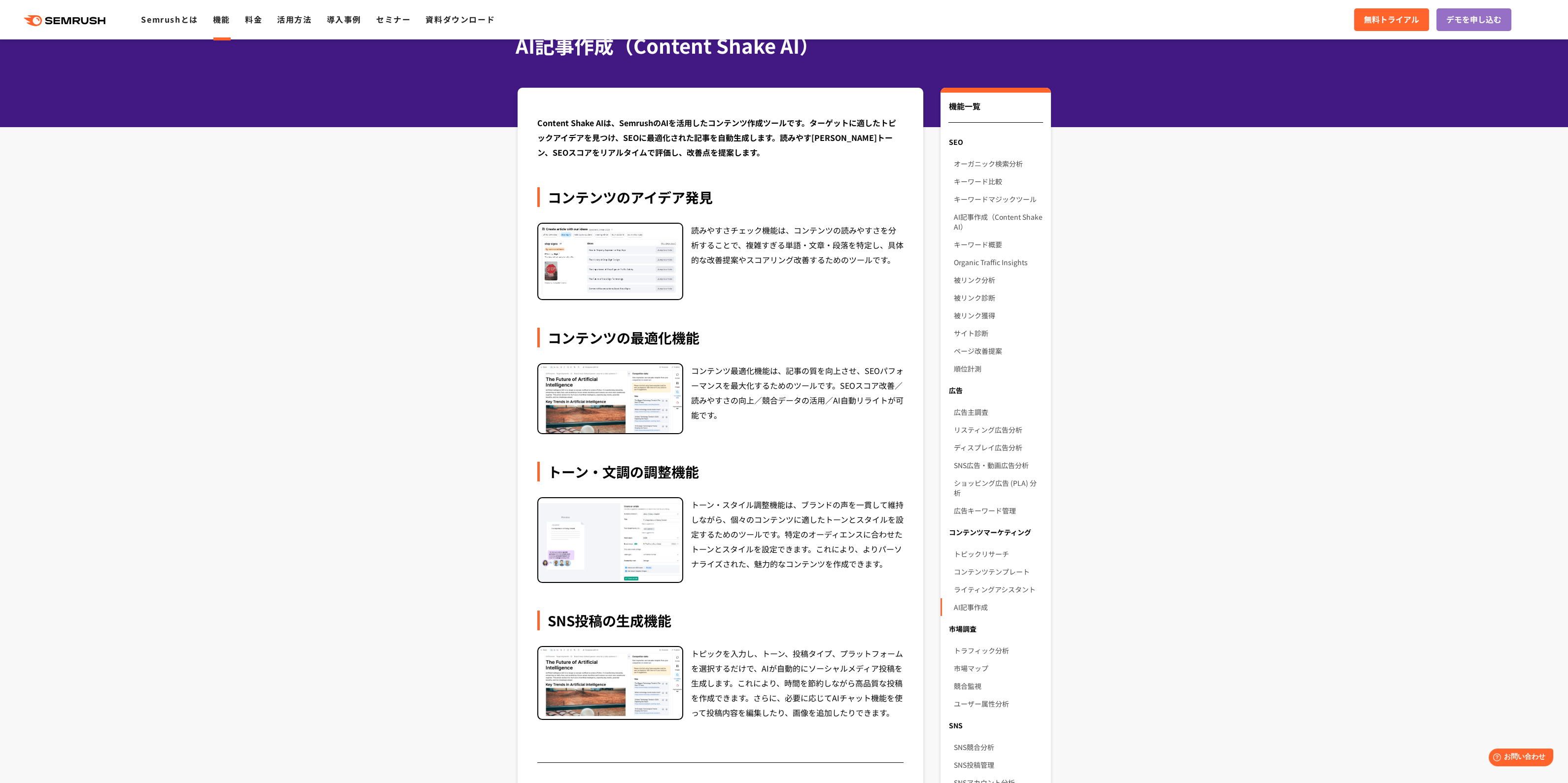
scroll to position [57, 0]
click at [421, 422] on section "Content Shake AIは、SemrushのAIを活用したコンテンツ作成ツールです。ターゲットに適したトピックアイデアを見つけ、SEOに最適化された記…" at bounding box center [784, 554] width 1568 height 931
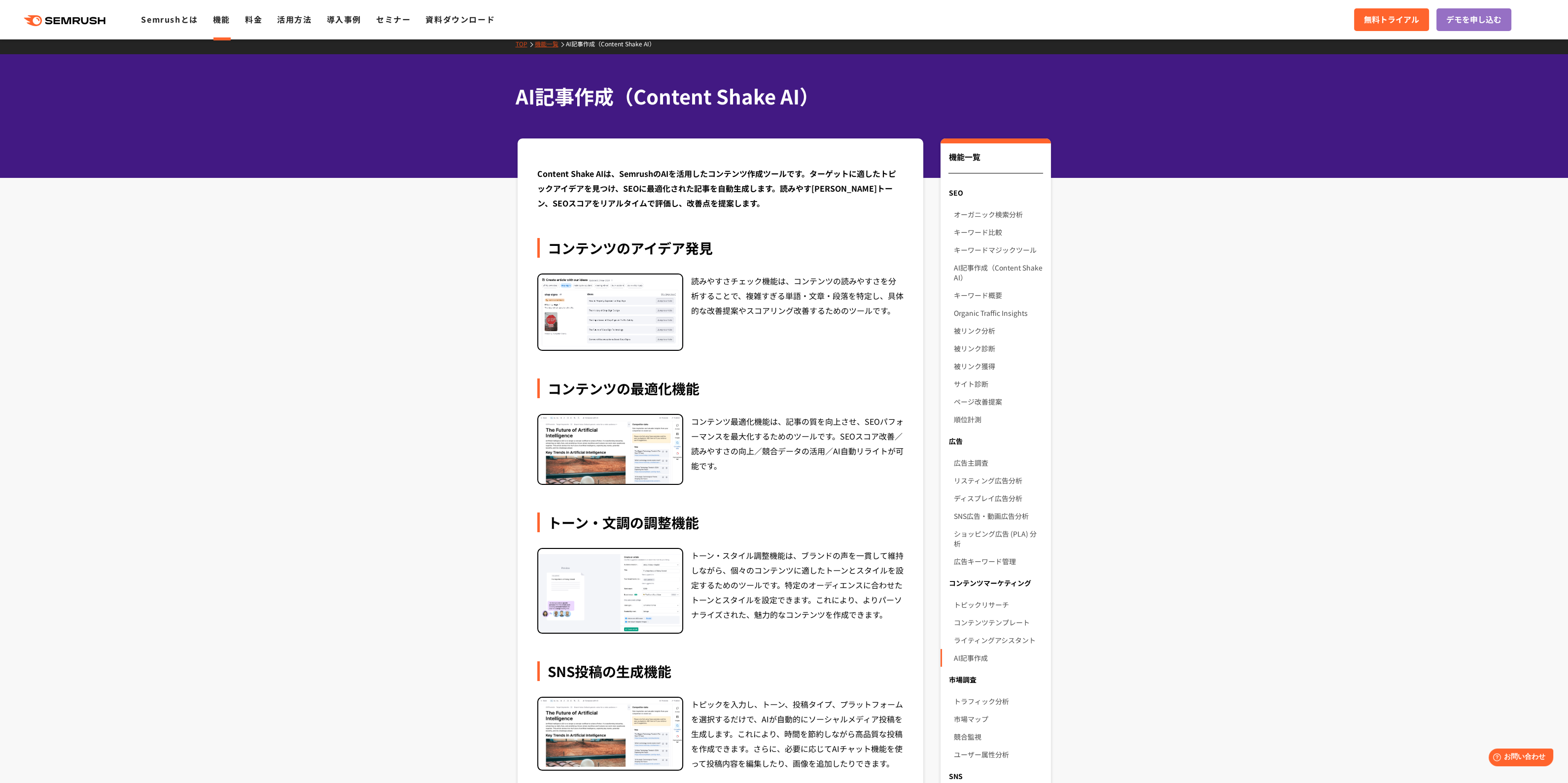
scroll to position [6, 0]
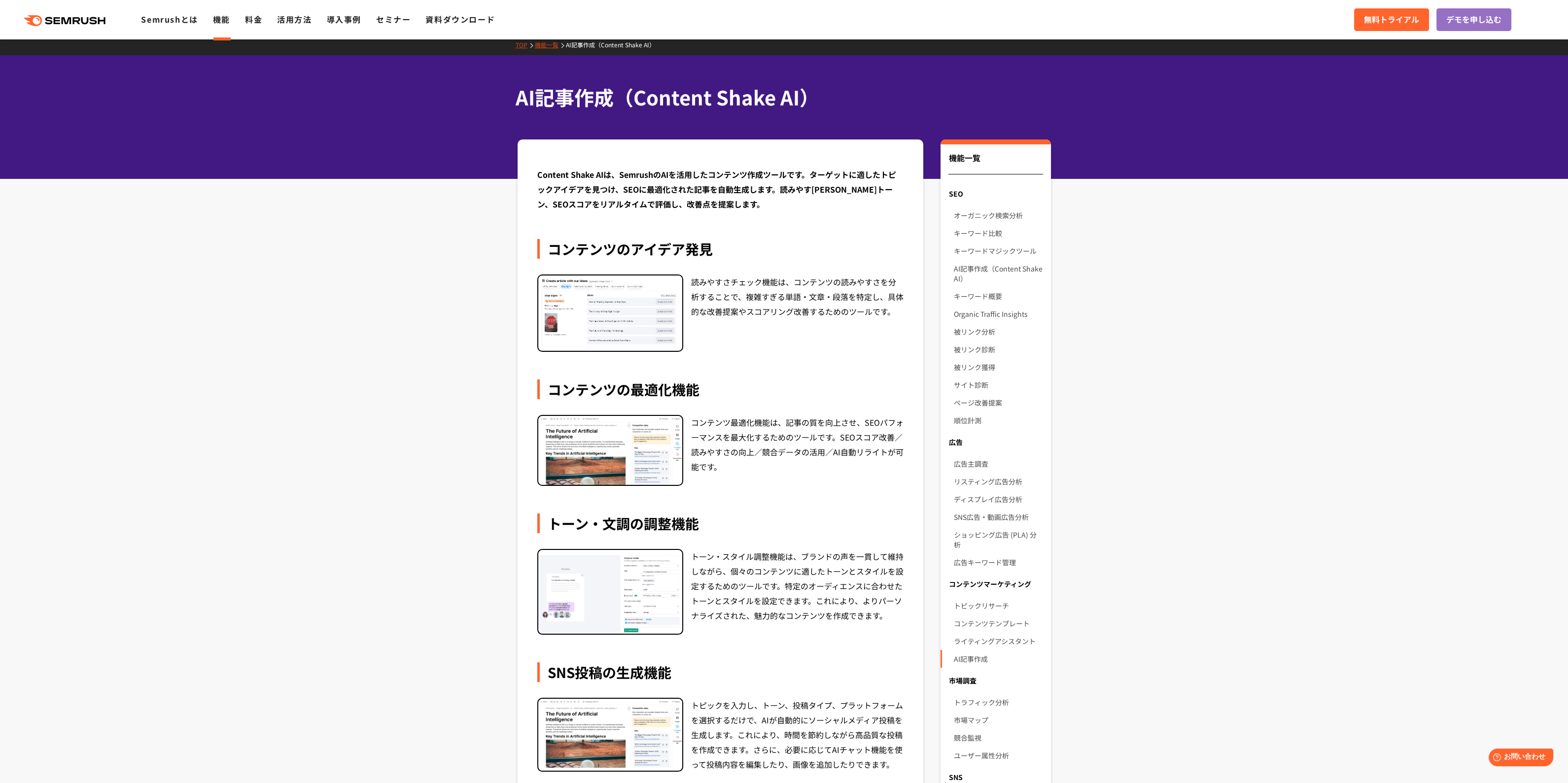
click at [421, 422] on section "Content Shake AIは、SemrushのAIを活用したコンテンツ作成ツールです。ターゲットに適したトピックアイデアを見つけ、SEOに最適化された記…" at bounding box center [784, 605] width 1568 height 931
click at [377, 291] on section "Content Shake AIは、SemrushのAIを活用したコンテンツ作成ツールです。ターゲットに適したトピックアイデアを見つけ、SEOに最適化された記…" at bounding box center [784, 605] width 1568 height 931
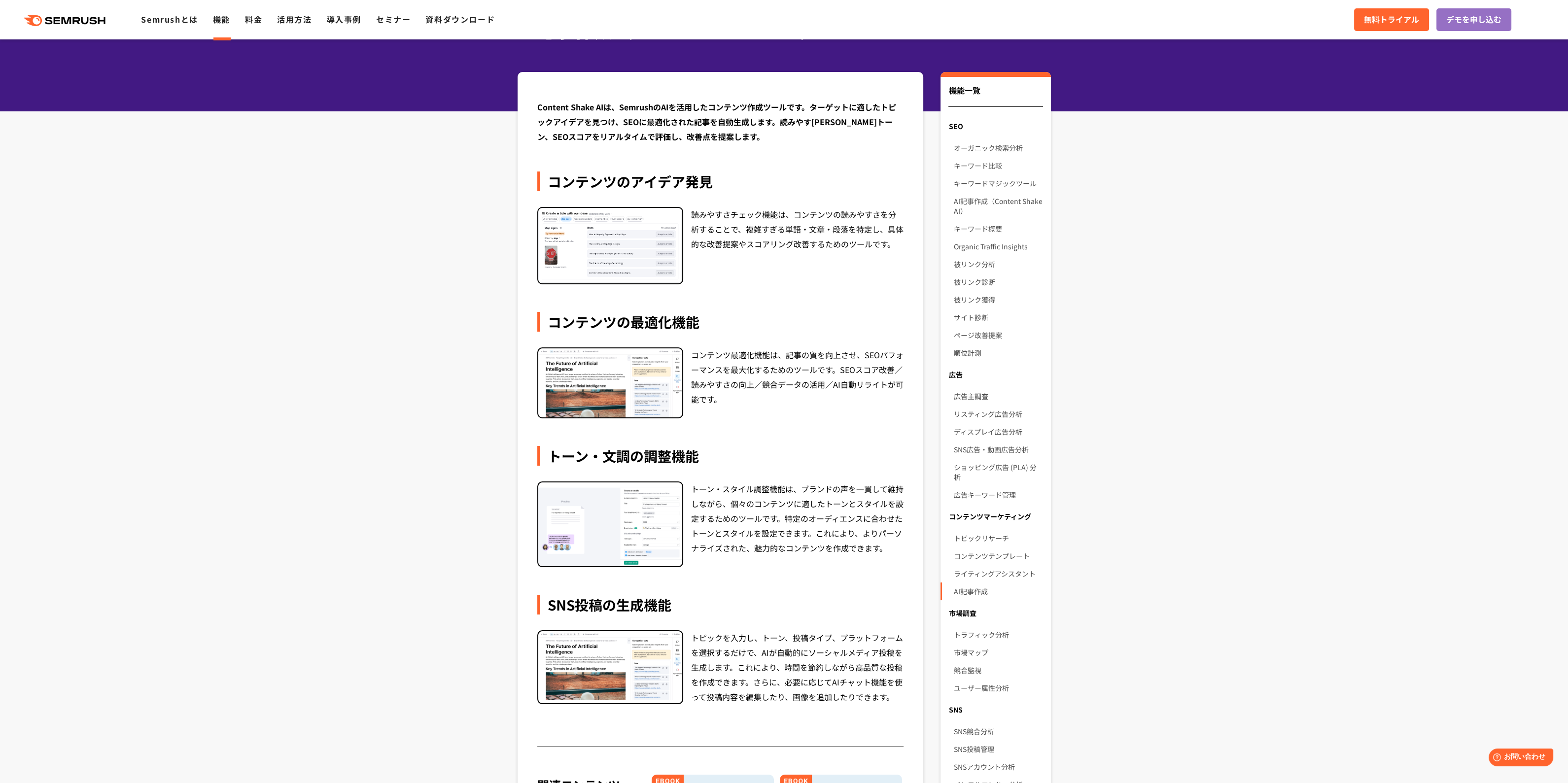
scroll to position [74, 0]
click at [377, 291] on section "Content Shake AIは、SemrushのAIを活用したコンテンツ作成ツールです。ターゲットに適したトピックアイデアを見つけ、SEOに最適化された記…" at bounding box center [784, 537] width 1568 height 931
click at [400, 376] on section "Content Shake AIは、SemrushのAIを活用したコンテンツ作成ツールです。ターゲットに適したトピックアイデアを見つけ、SEOに最適化された記…" at bounding box center [784, 537] width 1568 height 931
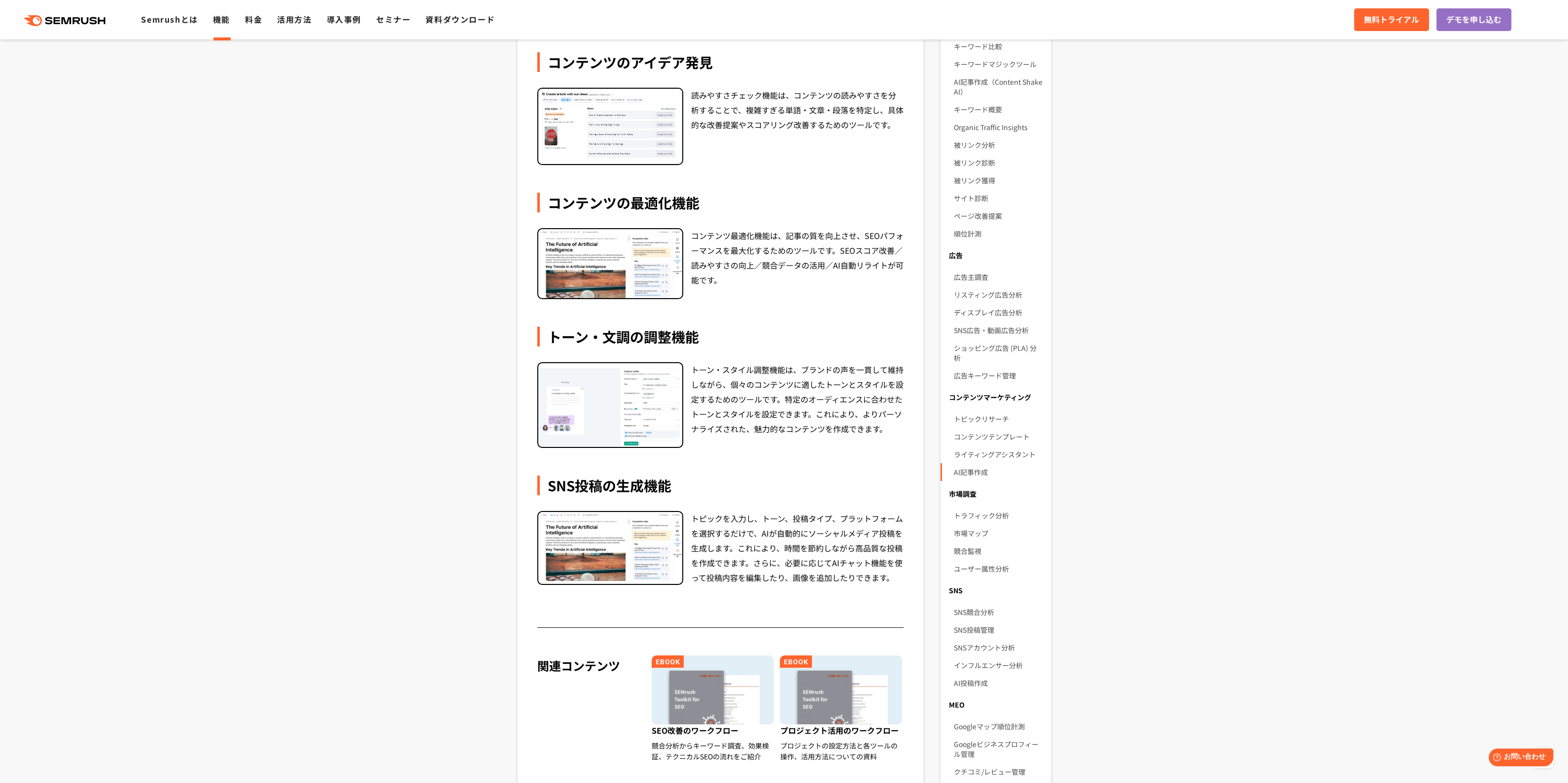
scroll to position [179, 0]
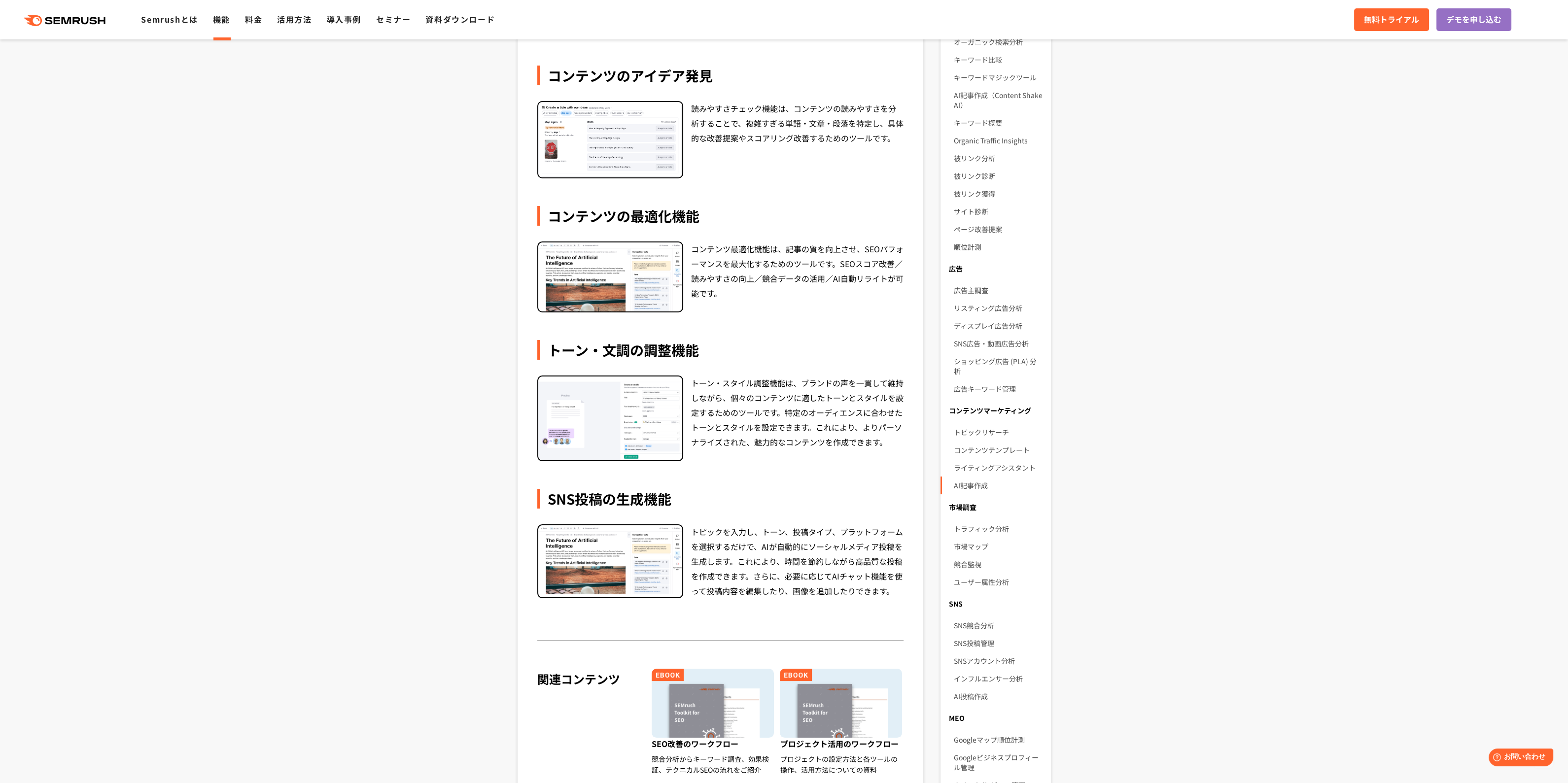
click at [400, 376] on section "Content Shake AIは、SemrushのAIを活用したコンテンツ作成ツールです。ターゲットに適したトピックアイデアを見つけ、SEOに最適化された記…" at bounding box center [784, 431] width 1568 height 931
click at [419, 275] on section "Content Shake AIは、SemrushのAIを活用したコンテンツ作成ツールです。ターゲットに適したトピックアイデアを見つけ、SEOに最適化された記…" at bounding box center [784, 431] width 1568 height 931
click at [411, 318] on section "Content Shake AIは、SemrushのAIを活用したコンテンツ作成ツールです。ターゲットに適したトピックアイデアを見つけ、SEOに最適化された記…" at bounding box center [784, 431] width 1568 height 931
click at [411, 318] on section "Content Shake AIは、SemrushのAIを活用したコンテンツ作成ツールです。ターゲットに適したトピックアイデアを見つけ、SEOに最適化された記…" at bounding box center [784, 431] width 1568 height 931
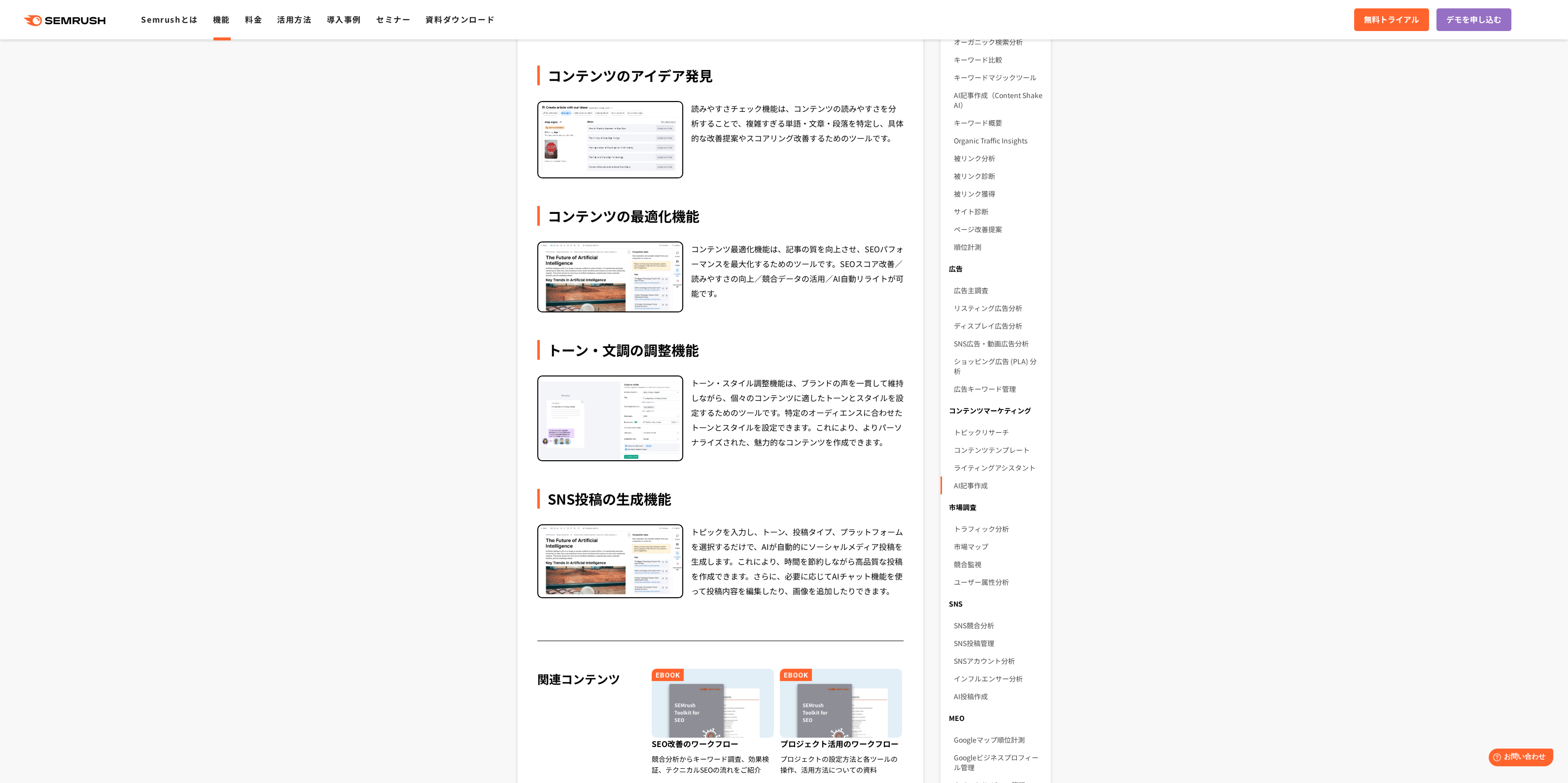
click at [324, 402] on section "Content Shake AIは、SemrushのAIを活用したコンテンツ作成ツールです。ターゲットに適したトピックアイデアを見つけ、SEOに最適化された記…" at bounding box center [784, 431] width 1568 height 931
click at [377, 235] on section "Content Shake AIは、SemrushのAIを活用したコンテンツ作成ツールです。ターゲットに適したトピックアイデアを見つけ、SEOに最適化された記…" at bounding box center [784, 431] width 1568 height 931
click at [404, 260] on section "Content Shake AIは、SemrushのAIを活用したコンテンツ作成ツールです。ターゲットに適したトピックアイデアを見つけ、SEOに最適化された記…" at bounding box center [784, 431] width 1568 height 931
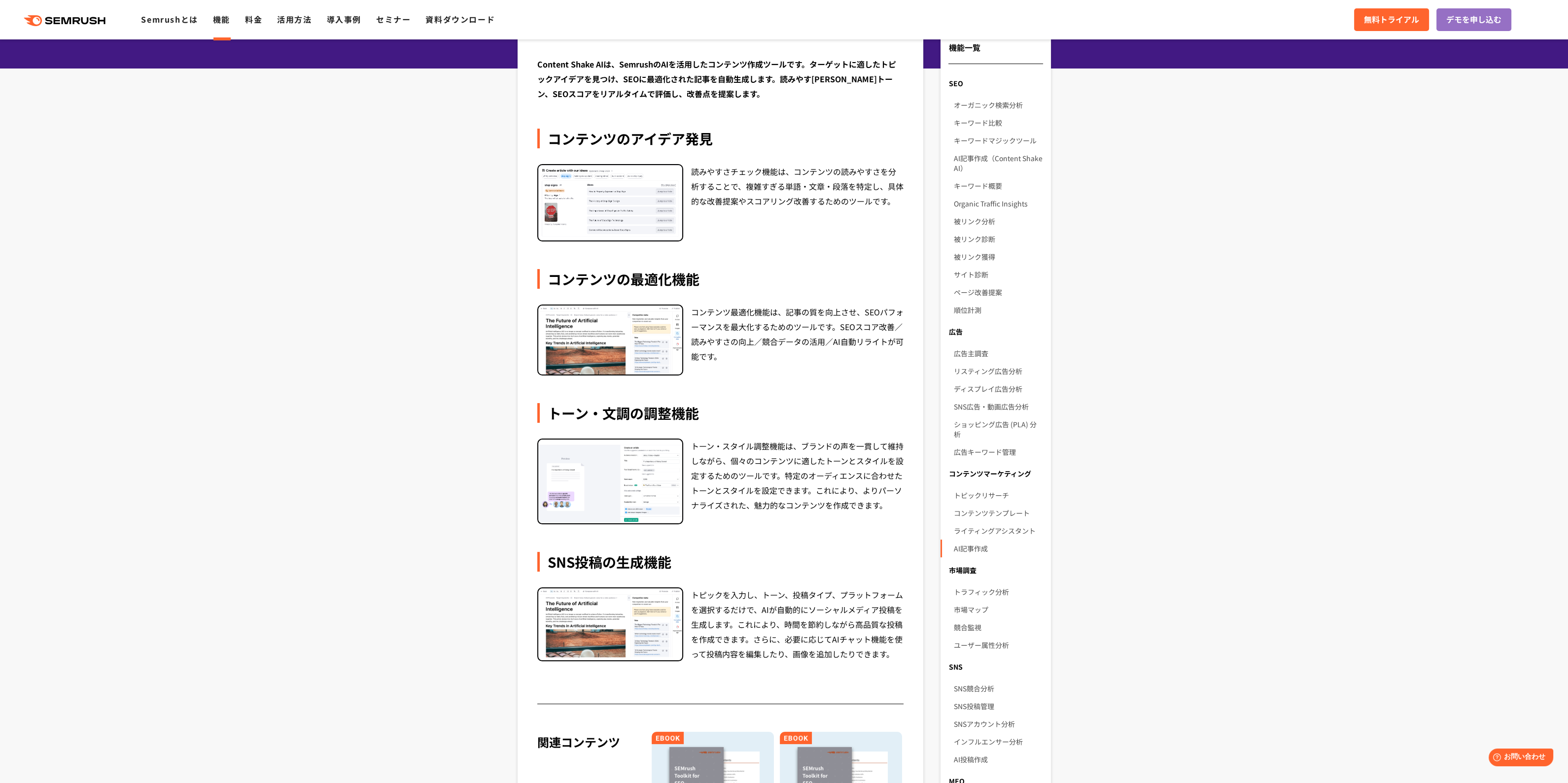
scroll to position [0, 0]
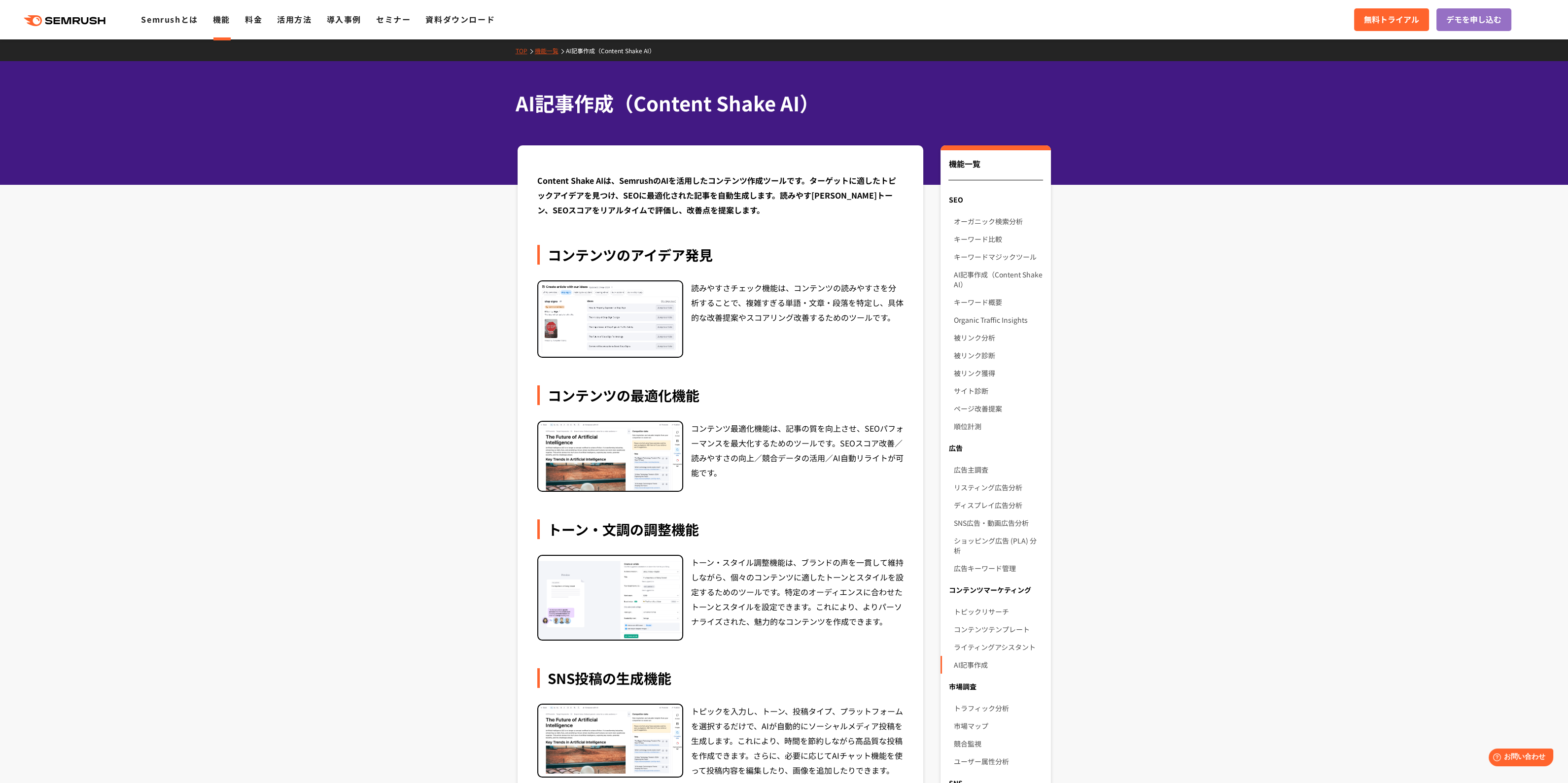
click at [421, 359] on section "Content Shake AIは、SemrushのAIを活用したコンテンツ作成ツールです。ターゲットに適したトピックアイデアを見つけ、SEOに最適化された記…" at bounding box center [784, 611] width 1568 height 931
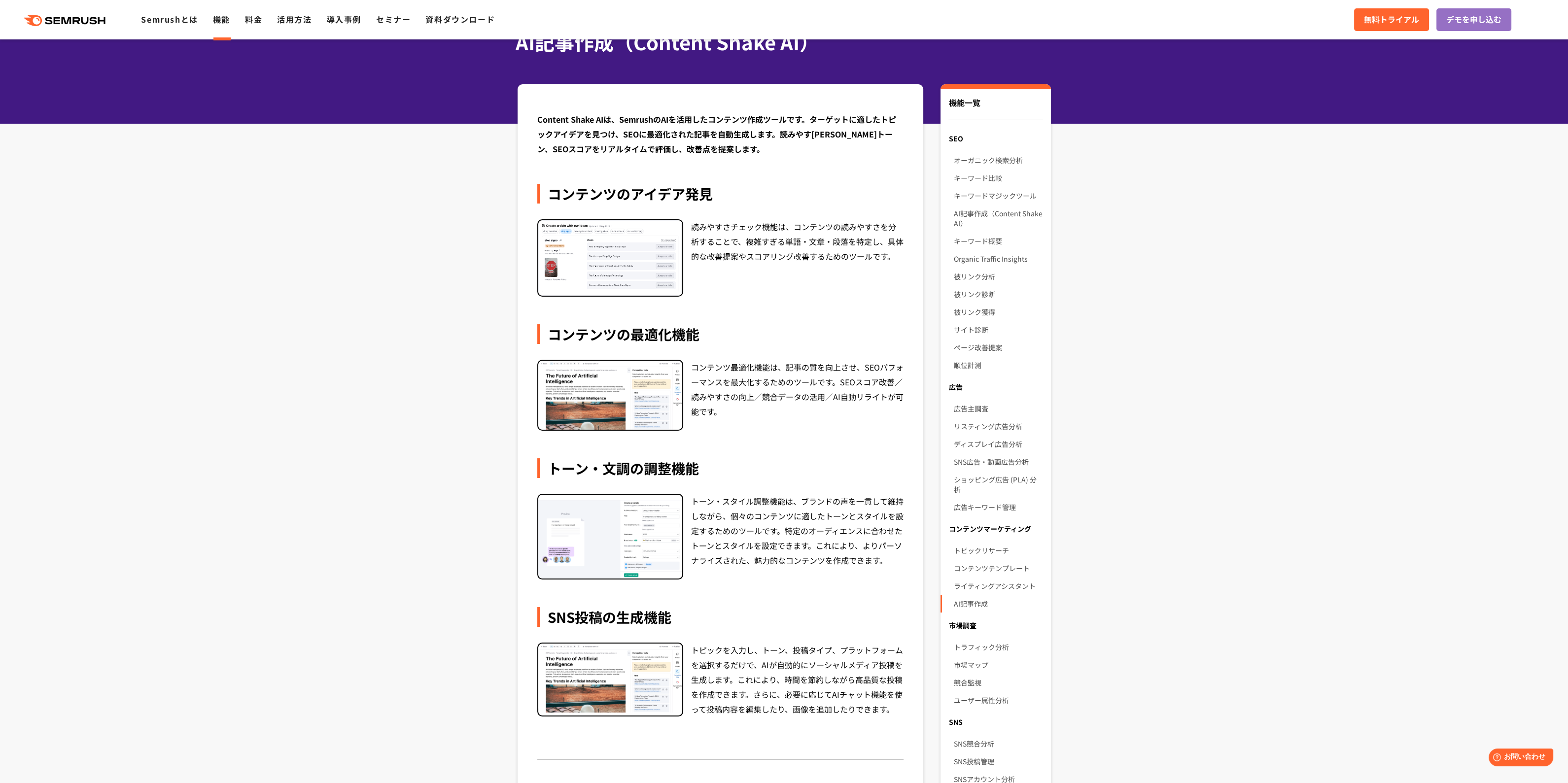
scroll to position [61, 0]
click at [434, 439] on section "Content Shake AIは、SemrushのAIを活用したコンテンツ作成ツールです。ターゲットに適したトピックアイデアを見つけ、SEOに最適化された記…" at bounding box center [784, 549] width 1568 height 931
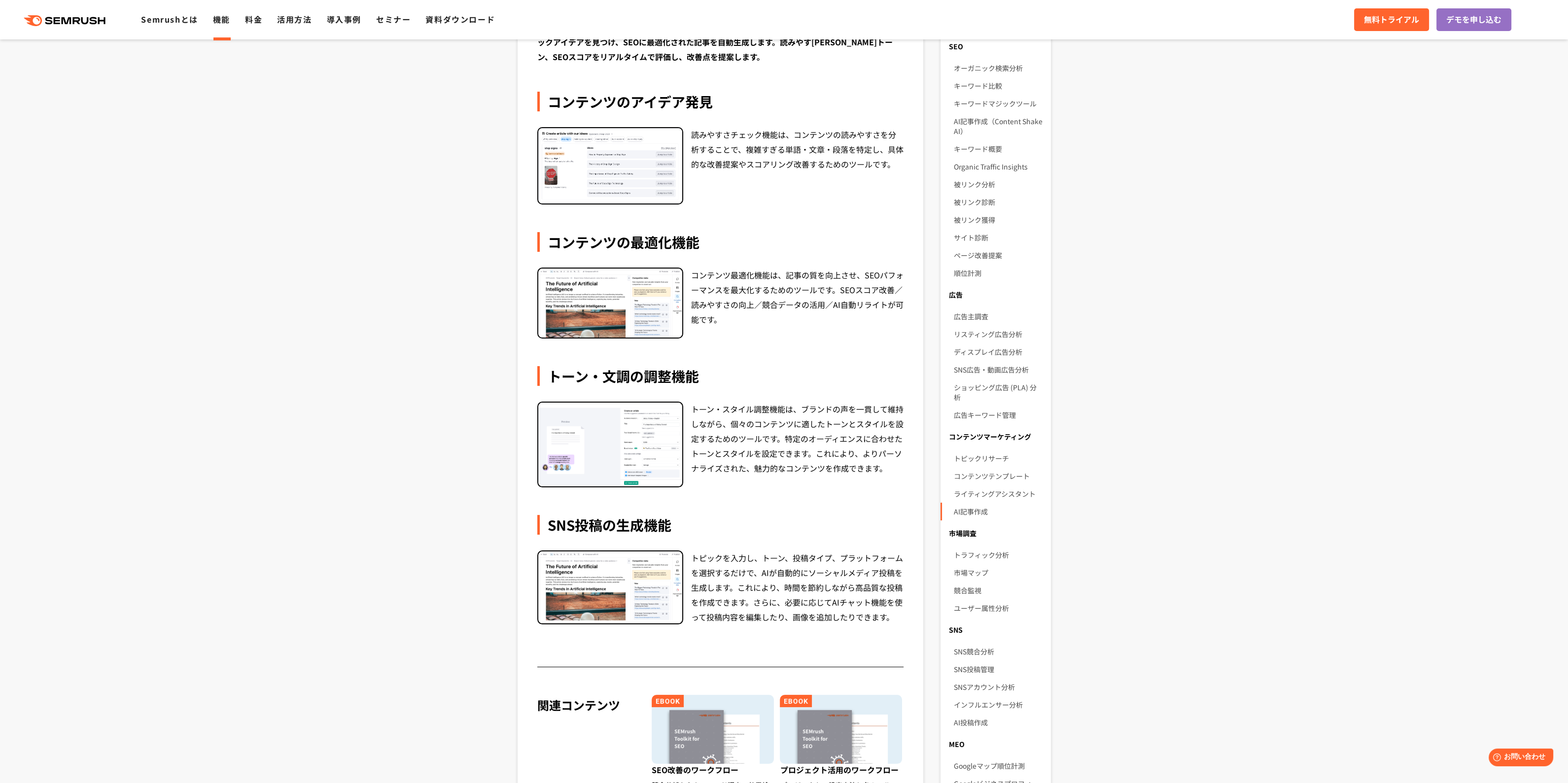
scroll to position [154, 0]
click at [375, 119] on section "Content Shake AIは、SemrushのAIを活用したコンテンツ作成ツールです。ターゲットに適したトピックアイデアを見つけ、SEOに最適化された記…" at bounding box center [784, 457] width 1568 height 931
click at [359, 192] on section "Content Shake AIは、SemrushのAIを活用したコンテンツ作成ツールです。ターゲットに適したトピックアイデアを見つけ、SEOに最適化された記…" at bounding box center [784, 457] width 1568 height 931
click at [311, 68] on section "Content Shake AIは、SemrushのAIを活用したコンテンツ作成ツールです。ターゲットに適したトピックアイデアを見つけ、SEOに最適化された記…" at bounding box center [784, 457] width 1568 height 931
click at [352, 228] on section "Content Shake AIは、SemrushのAIを活用したコンテンツ作成ツールです。ターゲットに適したトピックアイデアを見つけ、SEOに最適化された記…" at bounding box center [784, 457] width 1568 height 931
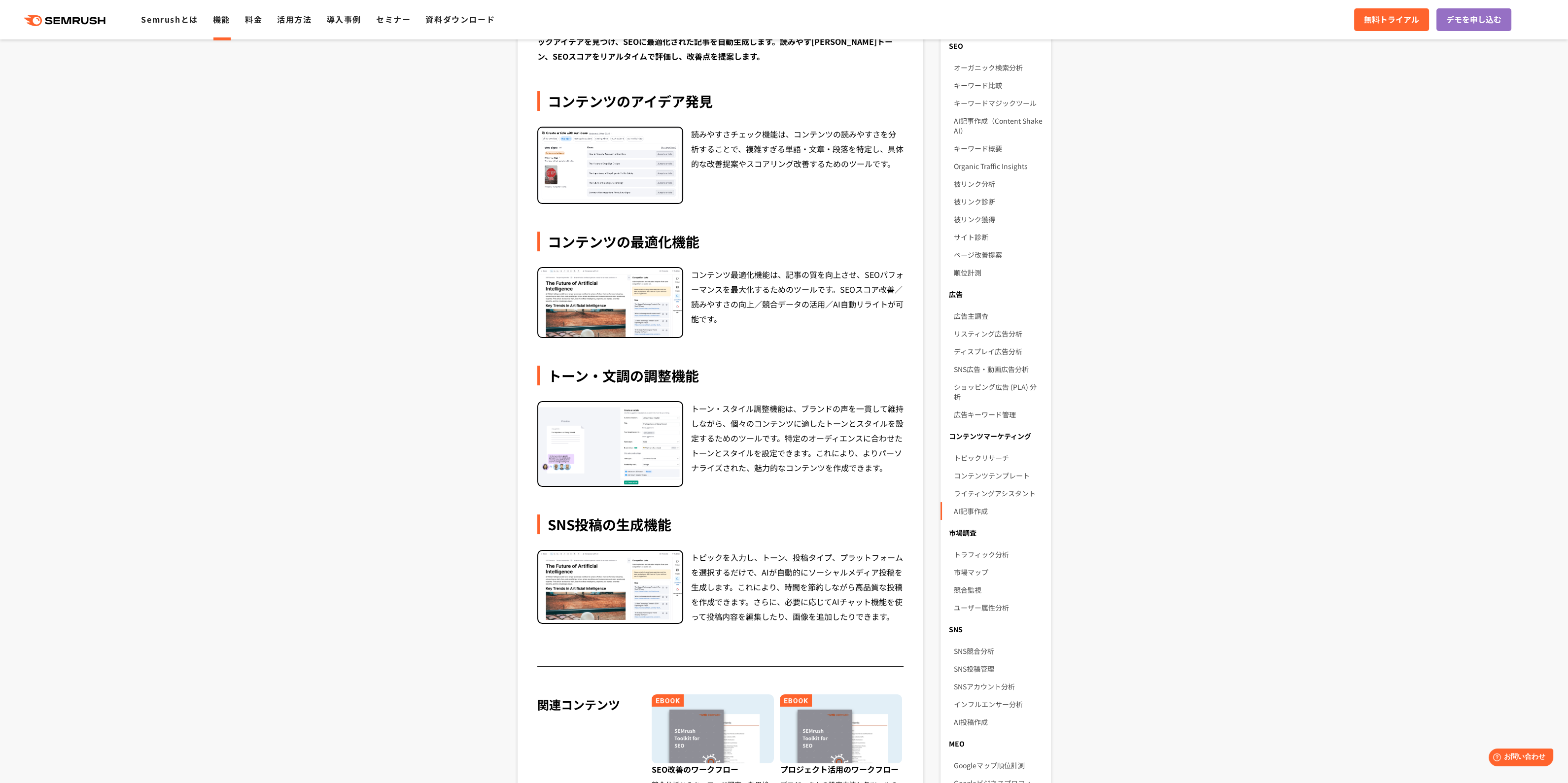
scroll to position [119, 0]
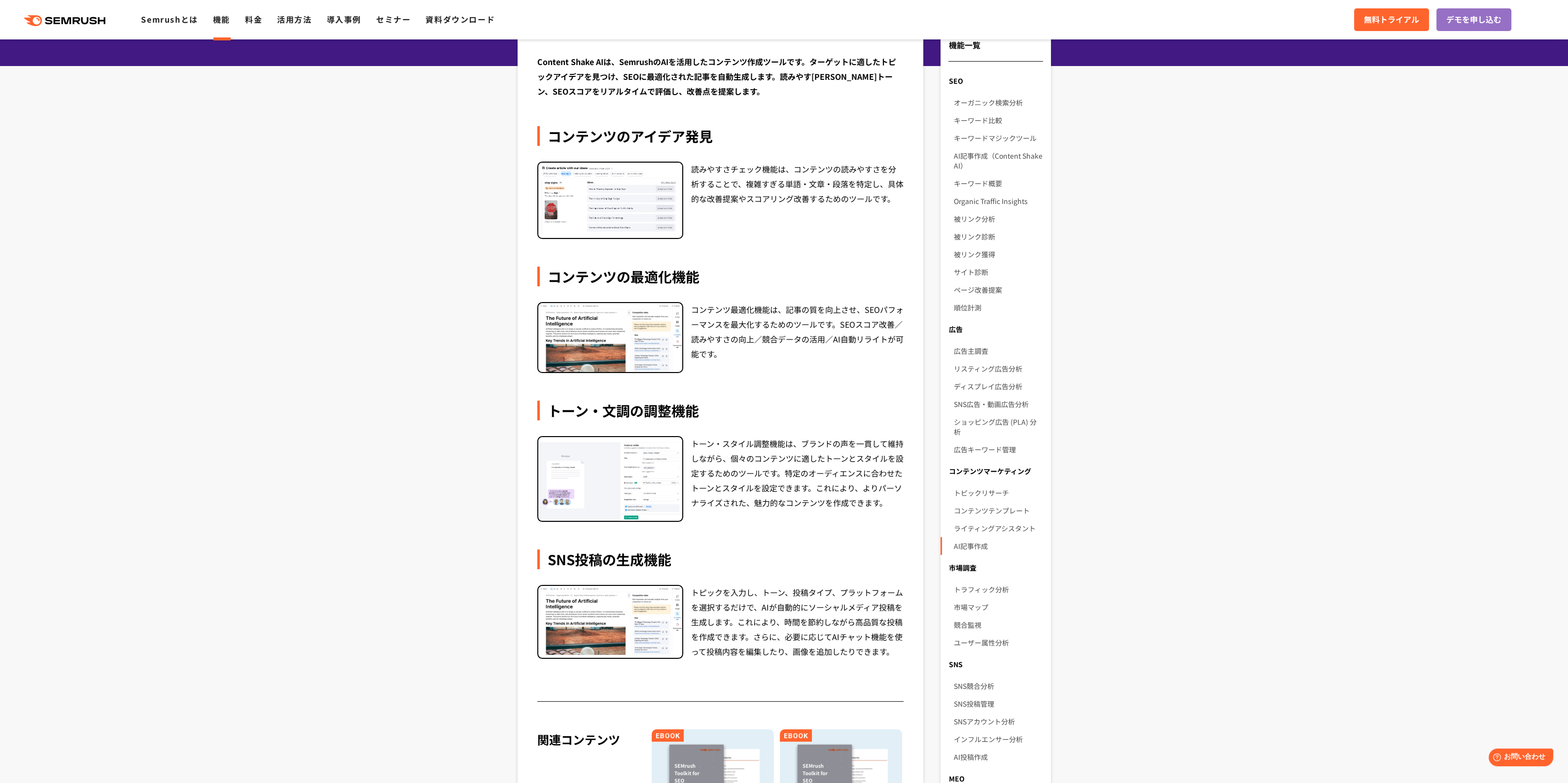
click at [352, 228] on section "Content Shake AIは、SemrushのAIを活用したコンテンツ作成ツールです。ターゲットに適したトピックアイデアを見つけ、SEOに最適化された記…" at bounding box center [784, 492] width 1568 height 931
click at [362, 326] on section "Content Shake AIは、SemrushのAIを活用したコンテンツ作成ツールです。ターゲットに適したトピックアイデアを見つけ、SEOに最適化された記…" at bounding box center [784, 492] width 1568 height 931
click at [481, 338] on section "Content Shake AIは、SemrushのAIを活用したコンテンツ作成ツールです。ターゲットに適したトピックアイデアを見つけ、SEOに最適化された記…" at bounding box center [784, 492] width 1568 height 931
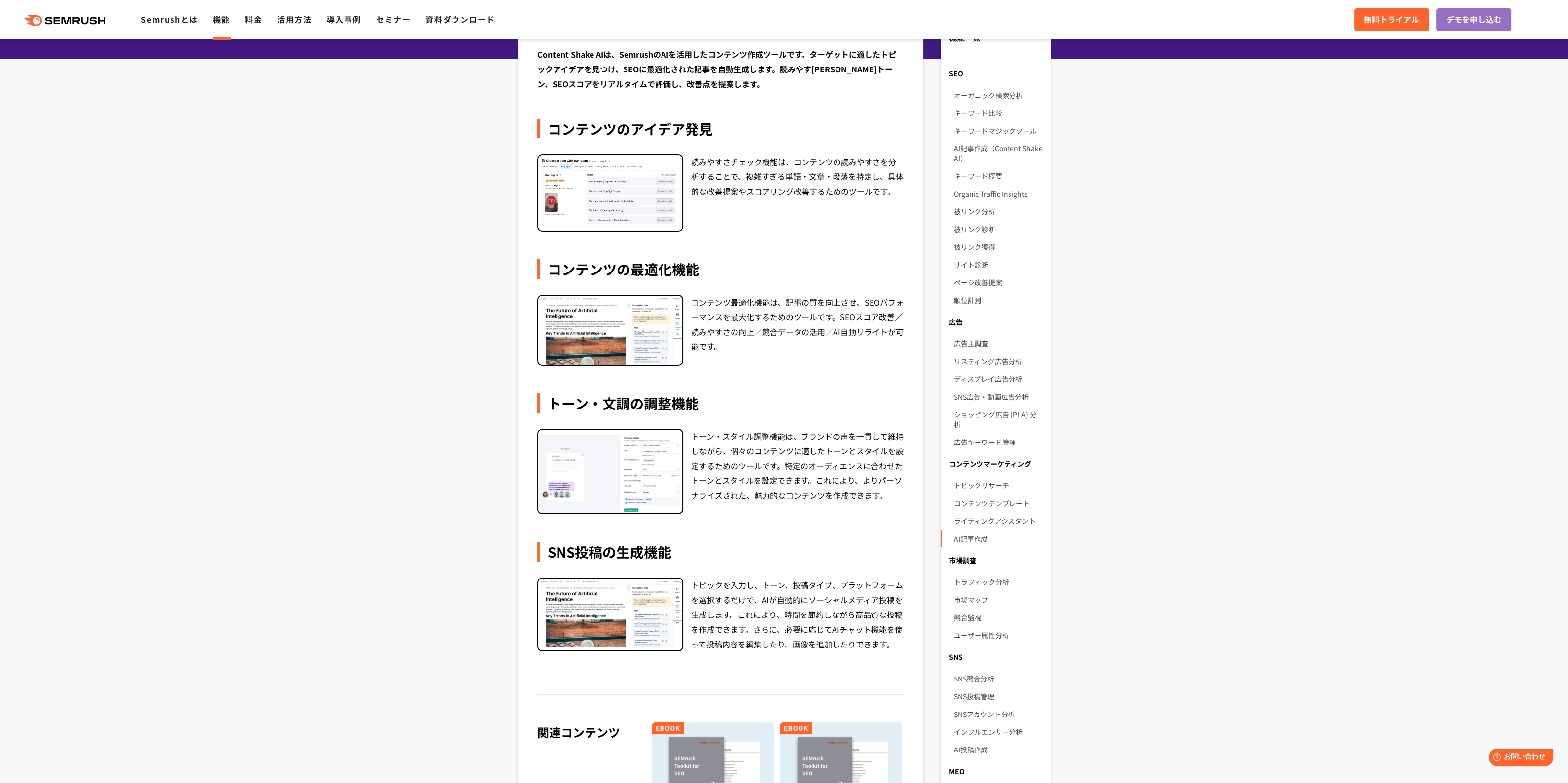
scroll to position [128, 0]
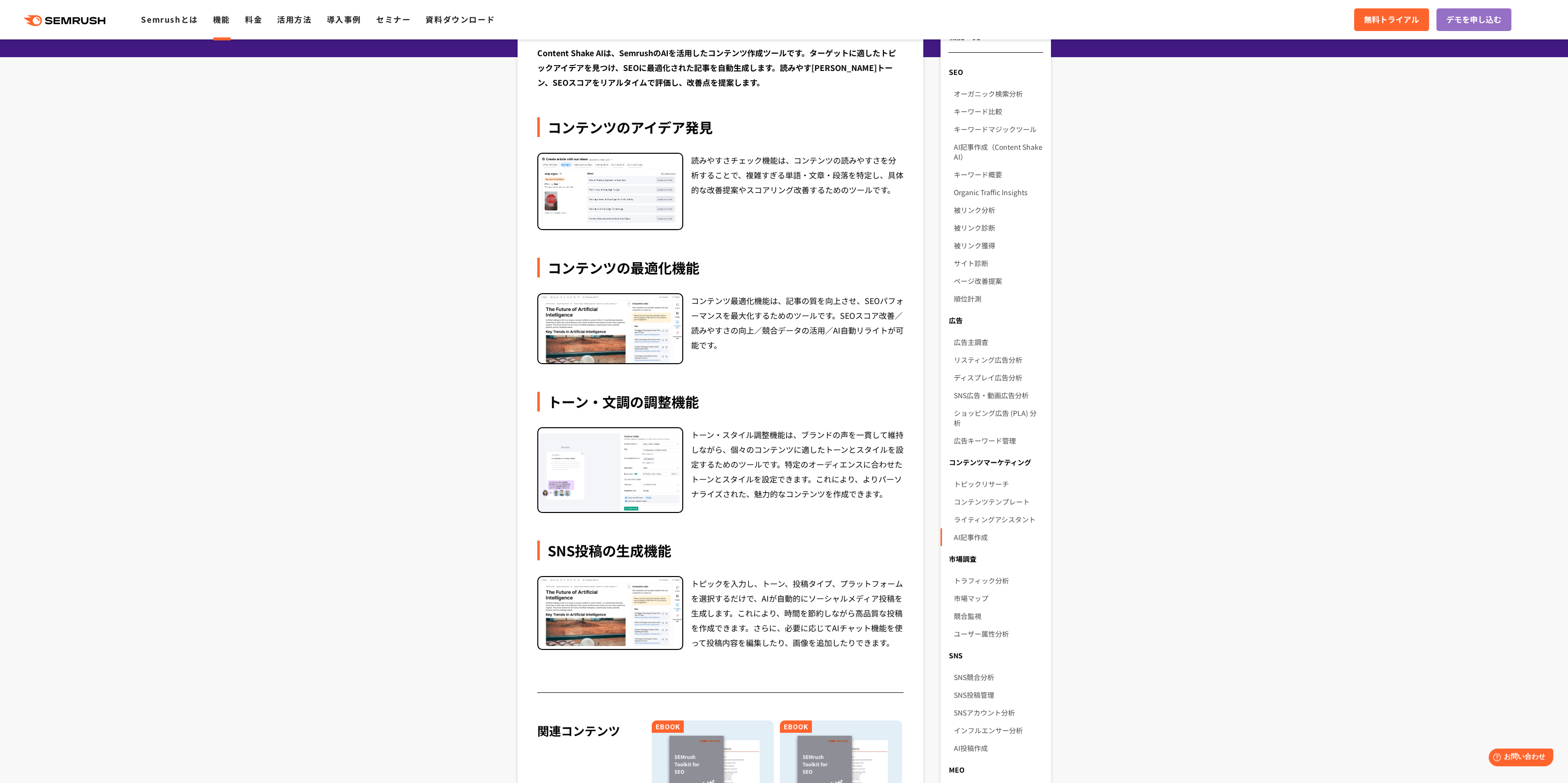
click at [478, 346] on section "Content Shake AIは、SemrushのAIを活用したコンテンツ作成ツールです。ターゲットに適したトピックアイデアを見つけ、SEOに最適化された記…" at bounding box center [784, 483] width 1568 height 931
